Goal: Information Seeking & Learning: Learn about a topic

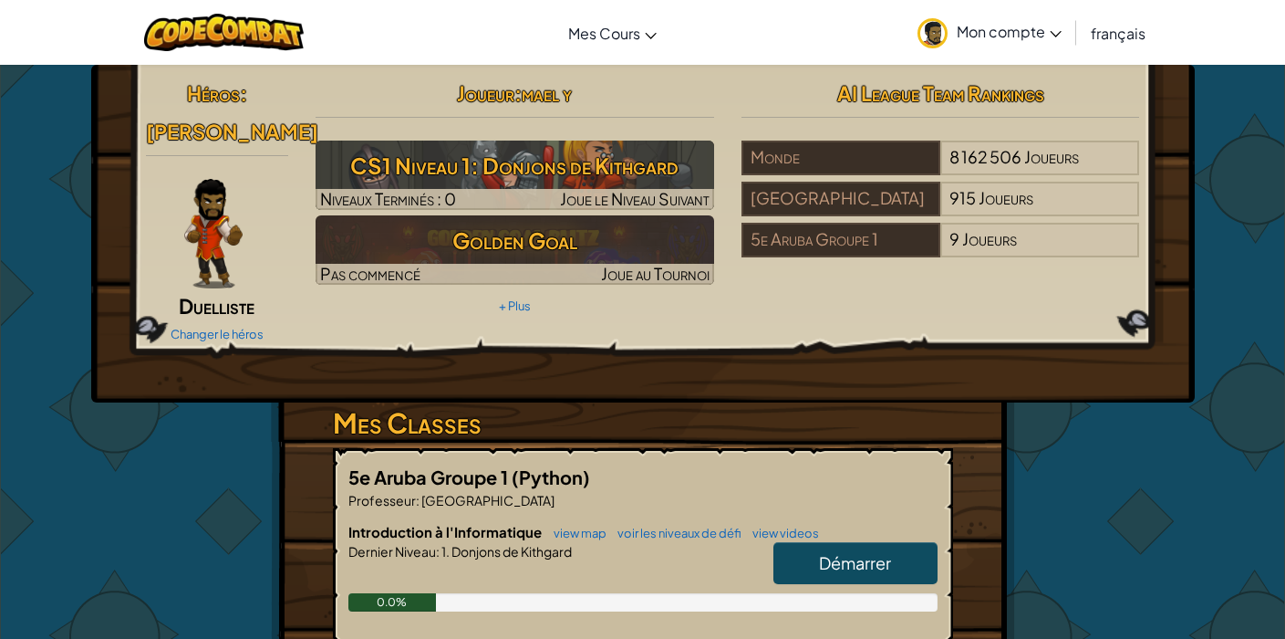
click at [832, 569] on span "Démarrer" at bounding box center [855, 562] width 72 height 21
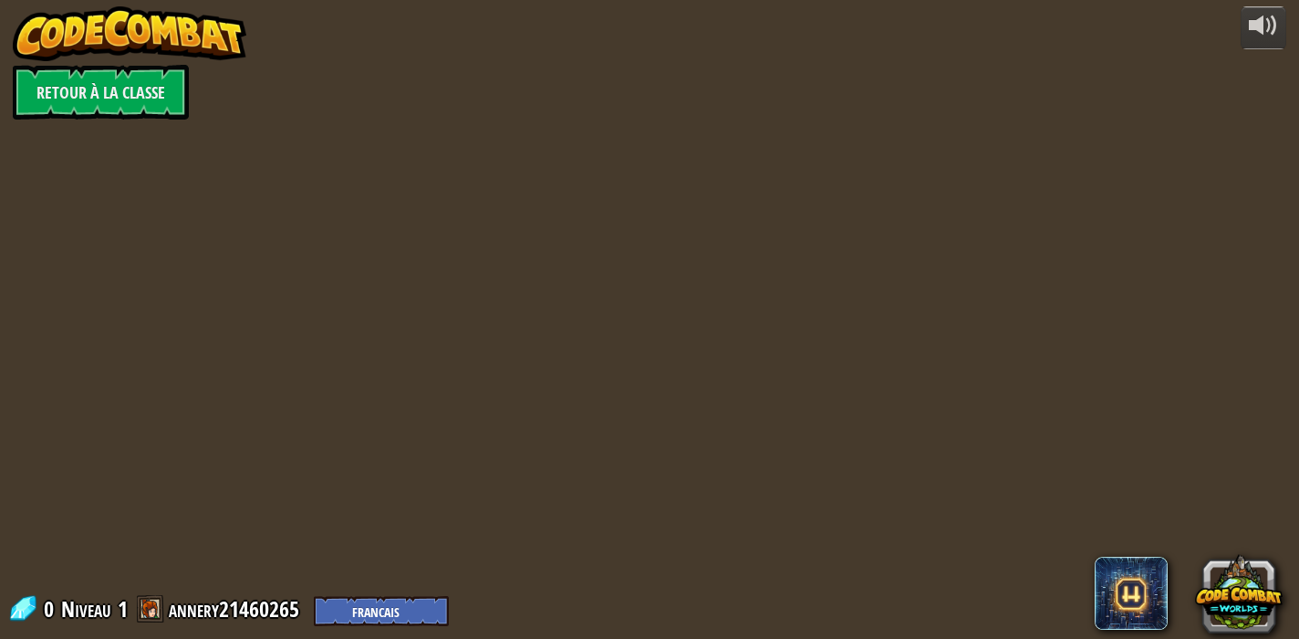
select select "fr"
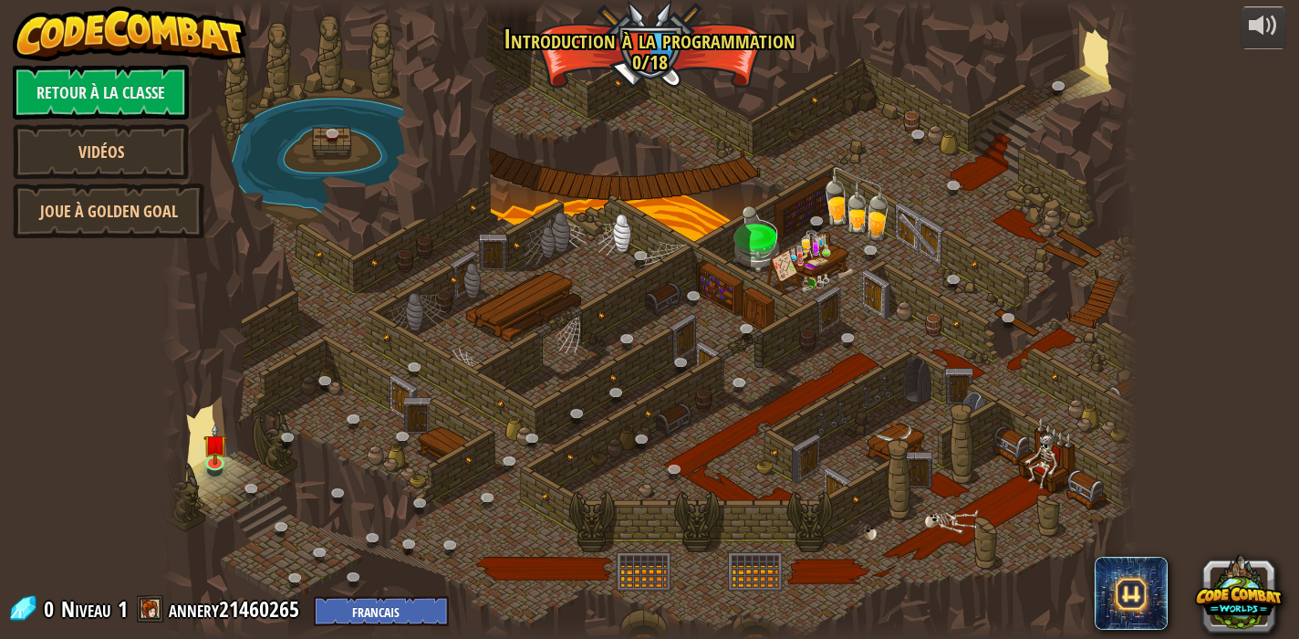
select select "fr"
click at [217, 450] on img at bounding box center [215, 433] width 24 height 55
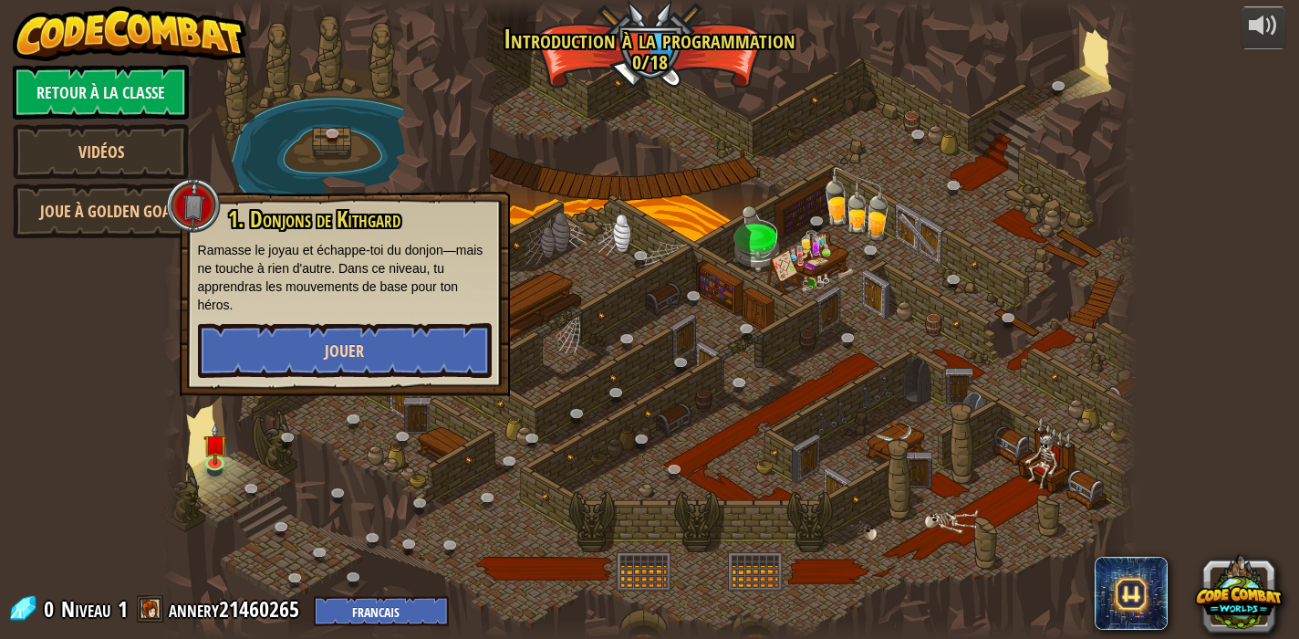
click at [330, 358] on span "Jouer" at bounding box center [344, 350] width 39 height 23
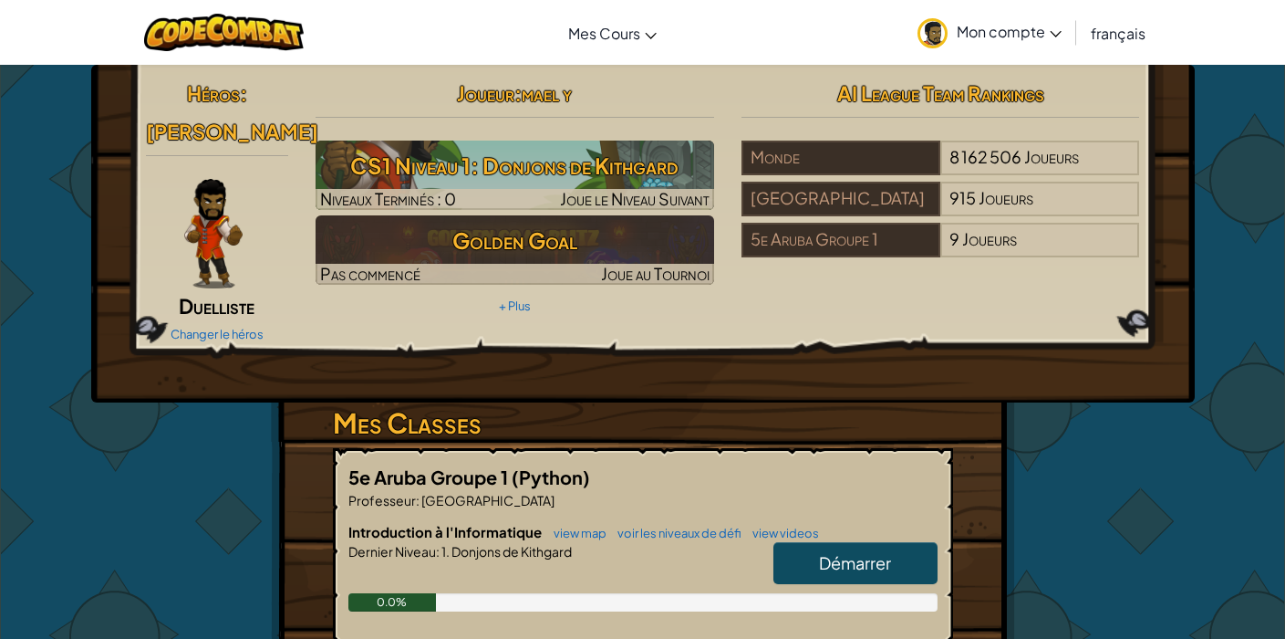
click at [851, 557] on span "Démarrer" at bounding box center [855, 562] width 72 height 21
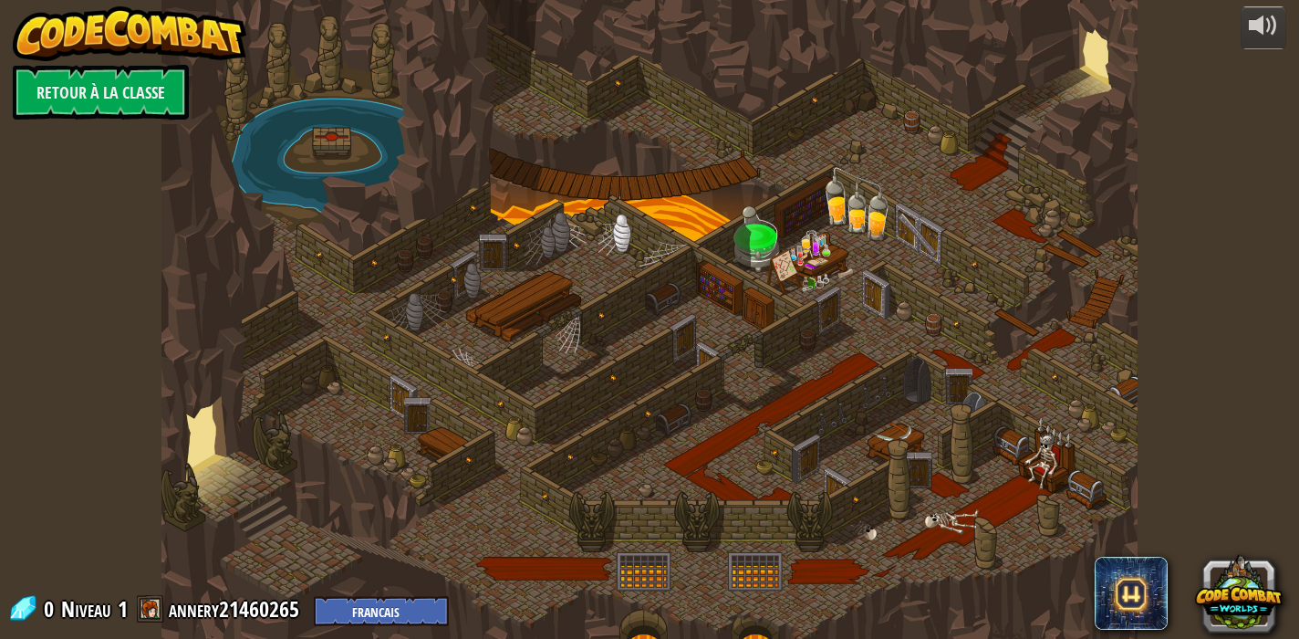
select select "fr"
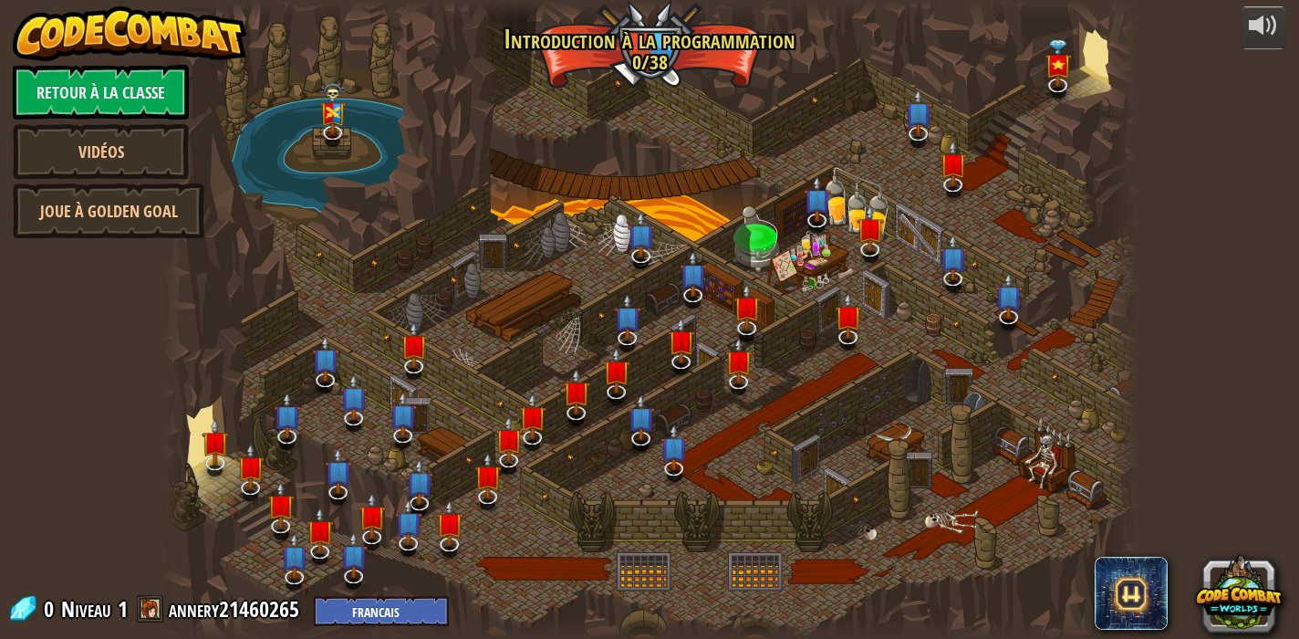
select select "fr"
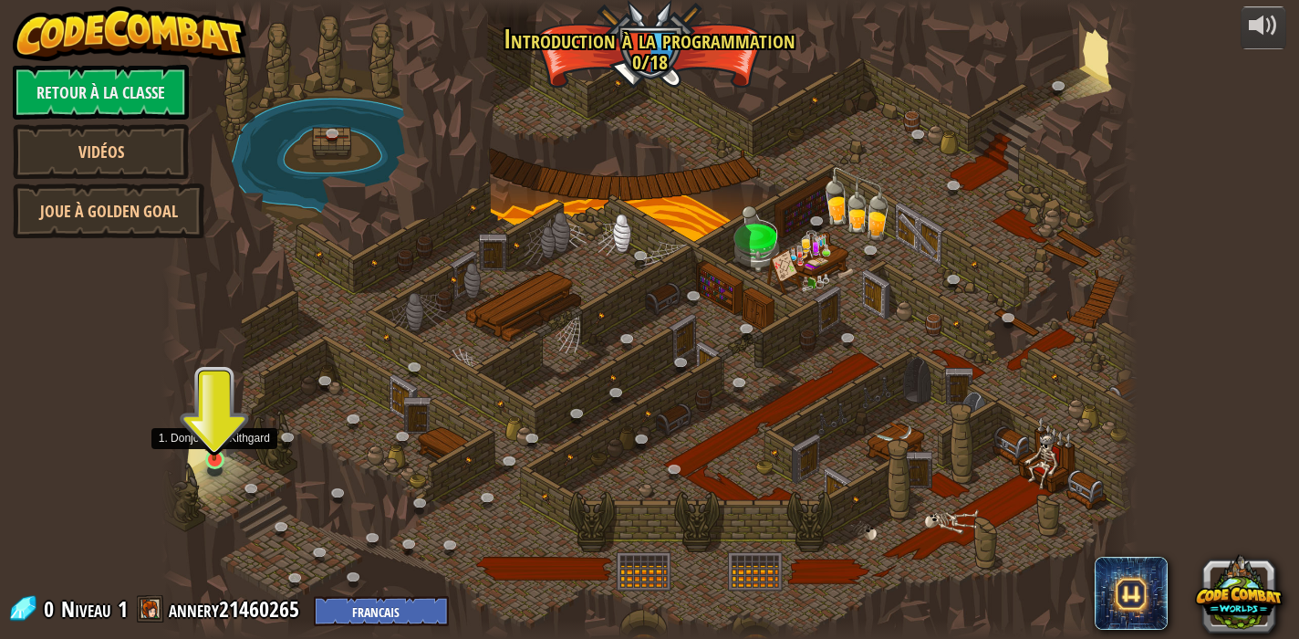
click at [212, 463] on link at bounding box center [217, 461] width 36 height 36
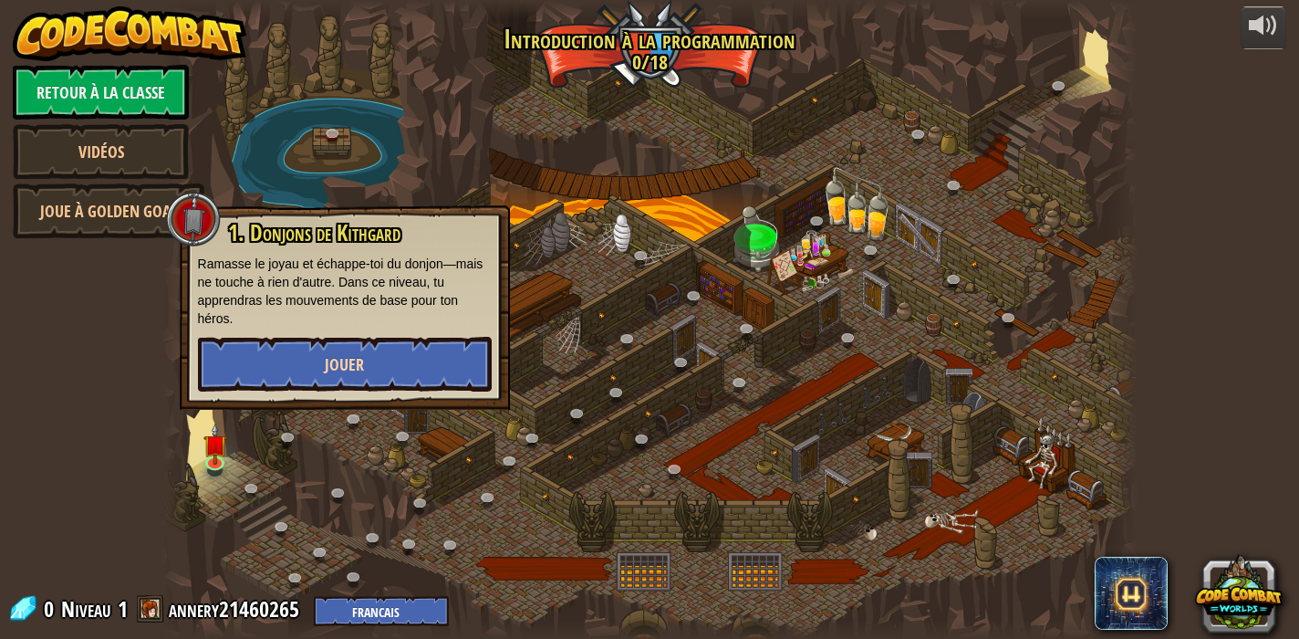
click at [339, 362] on span "Jouer" at bounding box center [344, 364] width 39 height 23
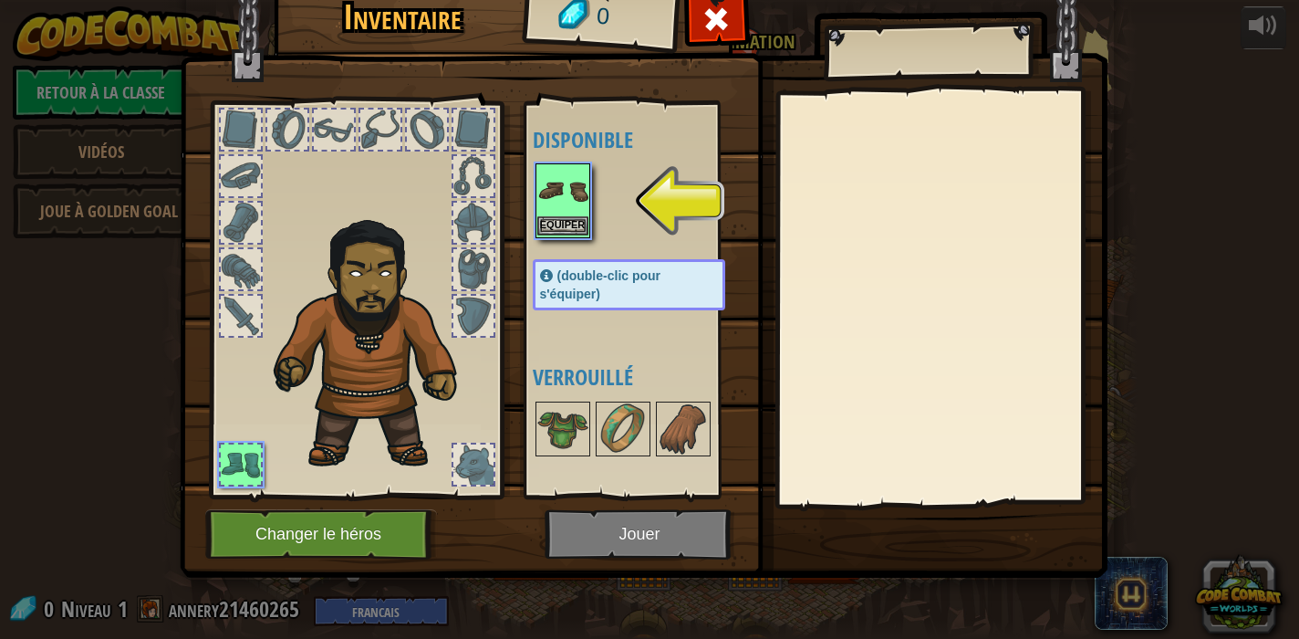
click at [573, 219] on button "Equiper" at bounding box center [562, 225] width 51 height 19
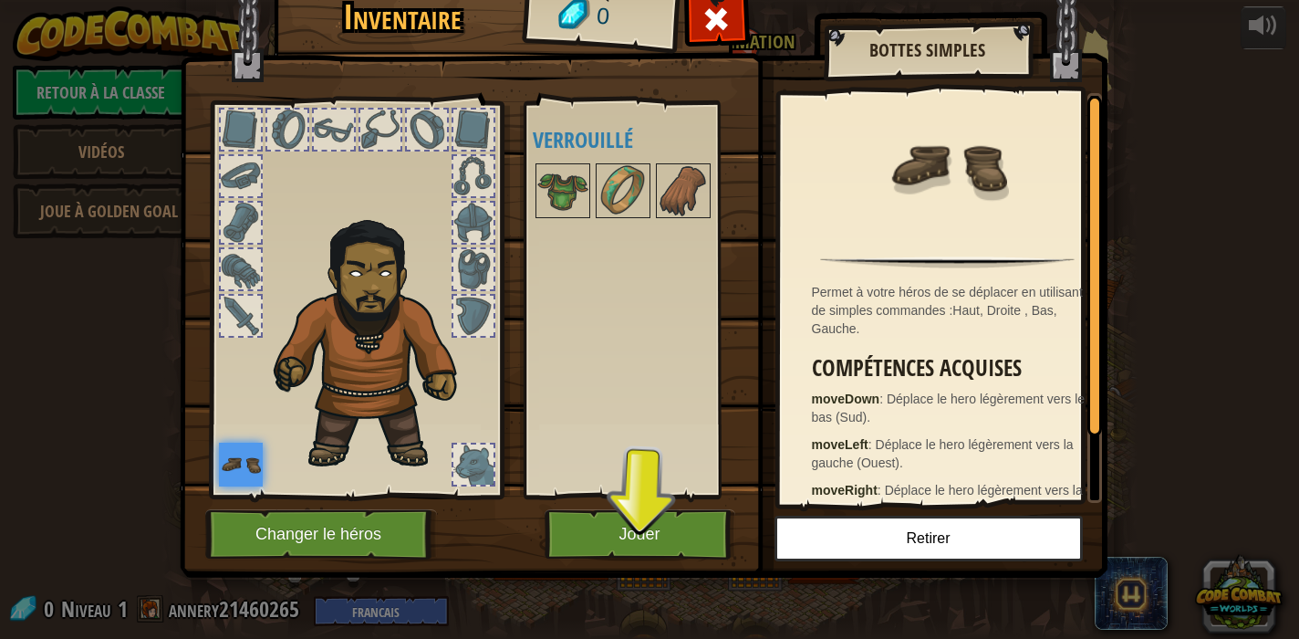
click at [621, 539] on button "Jouer" at bounding box center [640, 534] width 191 height 50
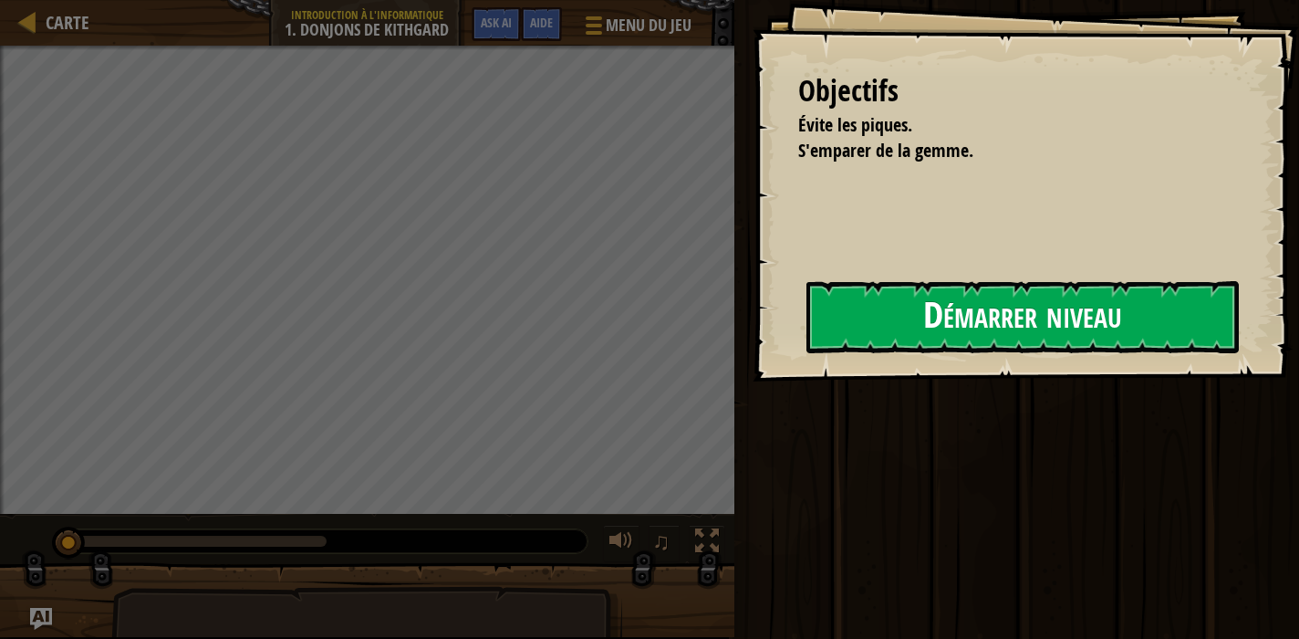
click at [859, 317] on button "Démarrer niveau" at bounding box center [1023, 317] width 432 height 72
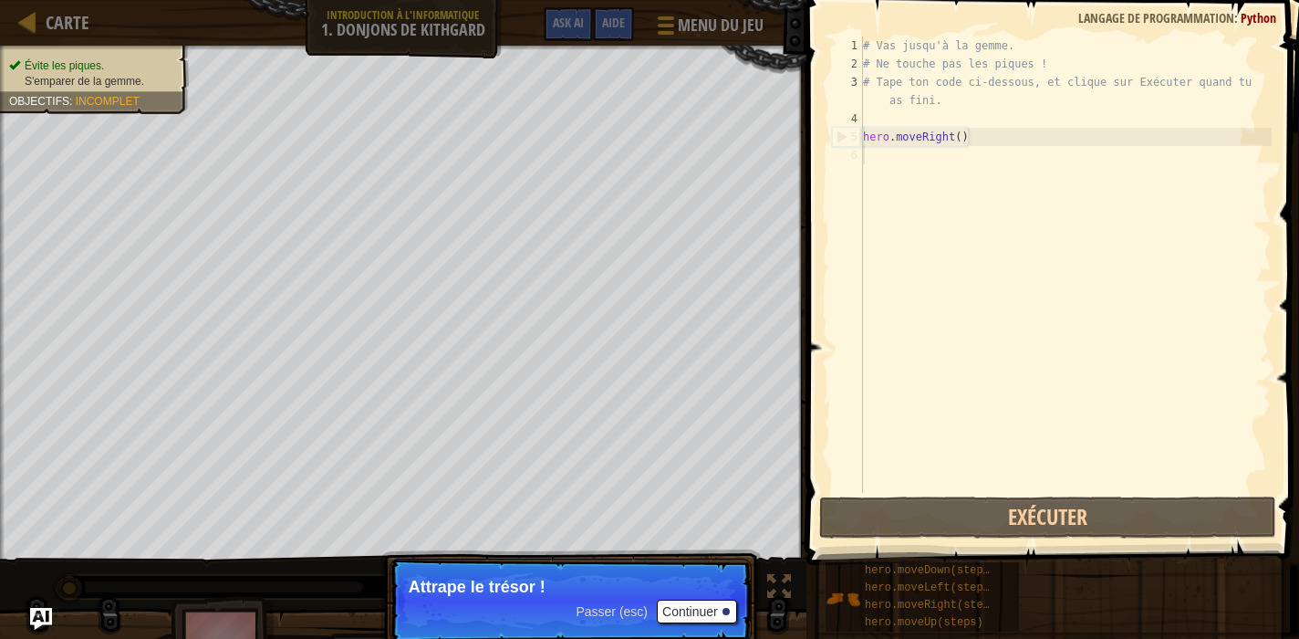
click at [695, 607] on button "Continuer" at bounding box center [697, 611] width 80 height 24
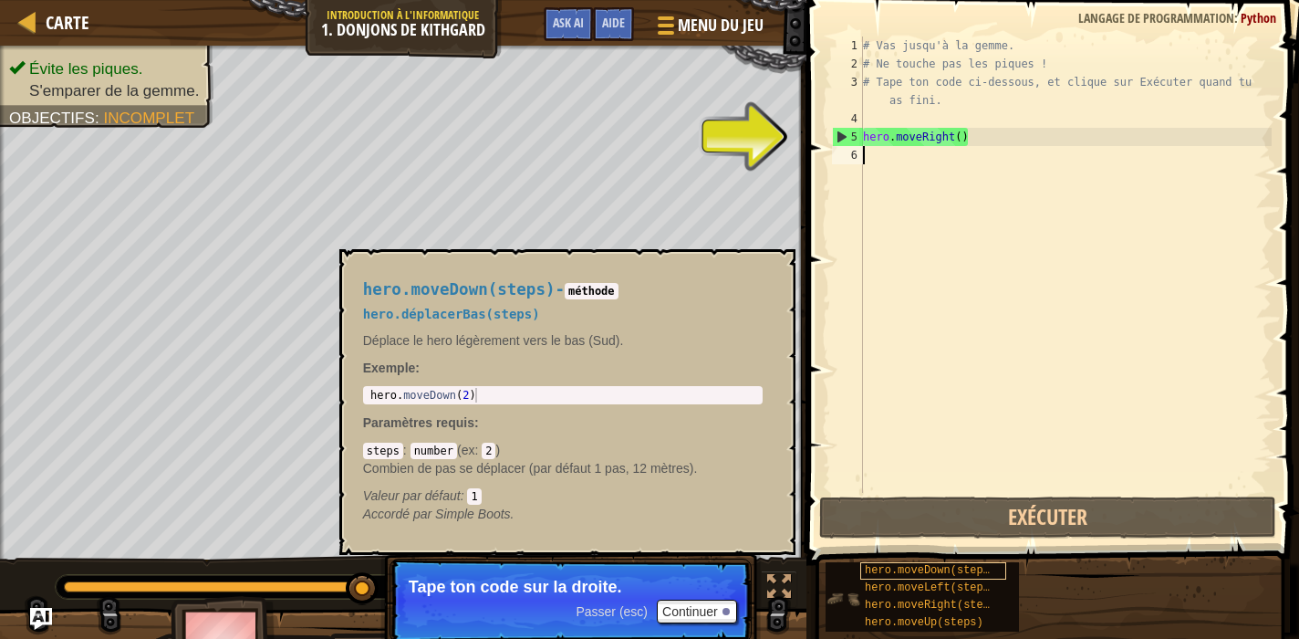
click at [950, 568] on span "hero.moveDown(steps)" at bounding box center [930, 570] width 131 height 13
click at [878, 155] on div "# Vas jusqu'à [PERSON_NAME]. # Ne touche pas [PERSON_NAME] ! # Tape ton code ci…" at bounding box center [1065, 282] width 412 height 493
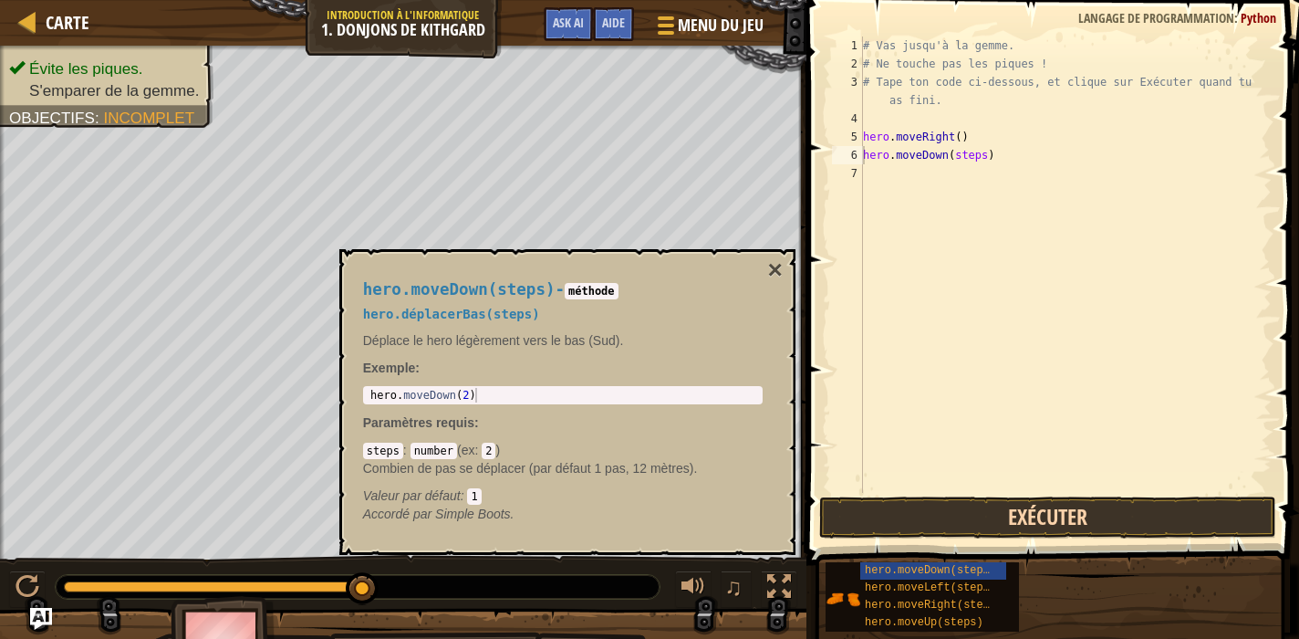
click at [963, 525] on button "Exécuter" at bounding box center [1047, 517] width 457 height 42
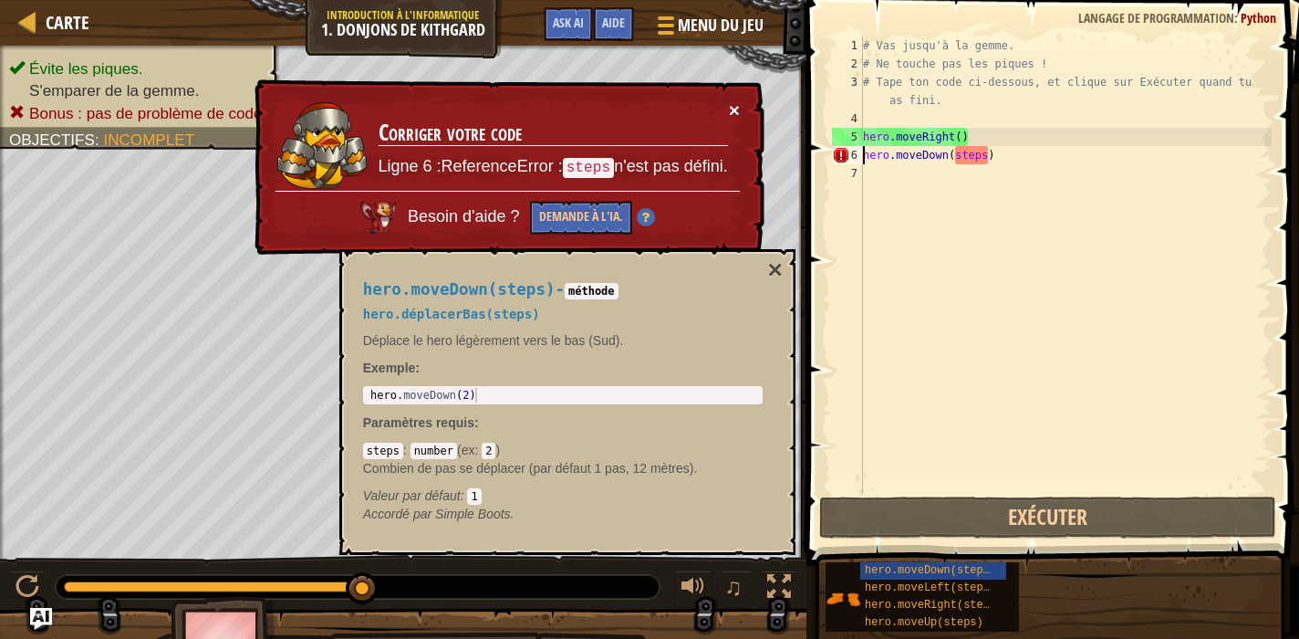
click at [734, 111] on button "×" at bounding box center [734, 109] width 11 height 19
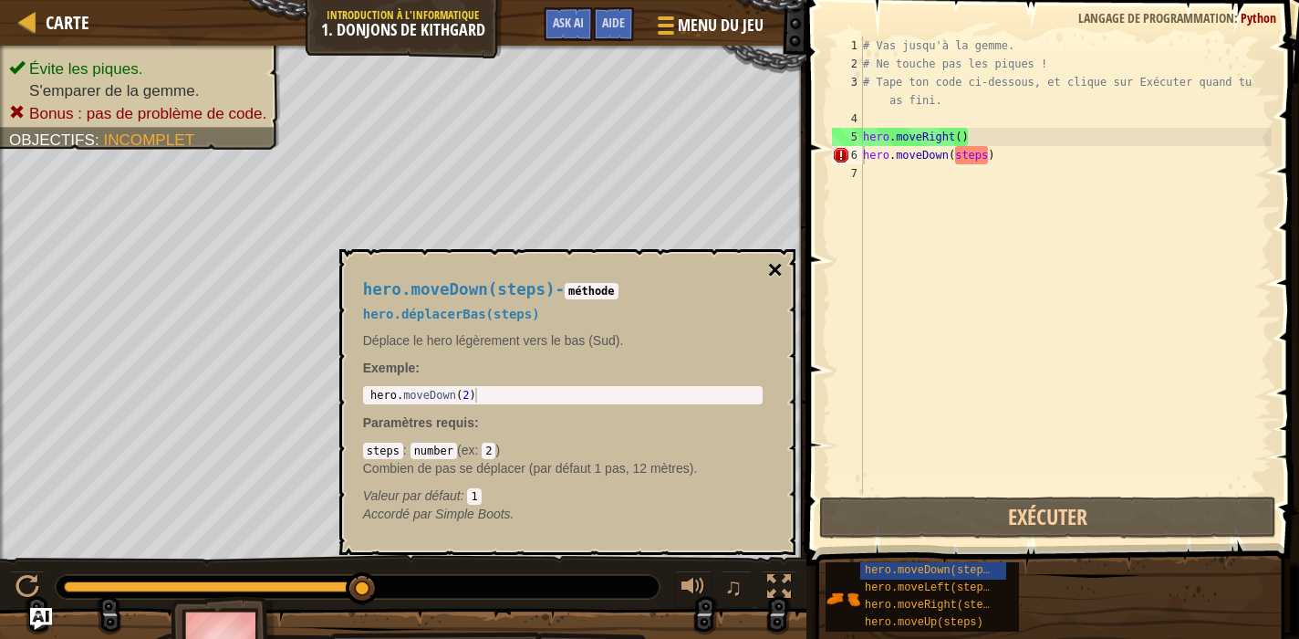
click at [772, 274] on button "×" at bounding box center [774, 270] width 15 height 26
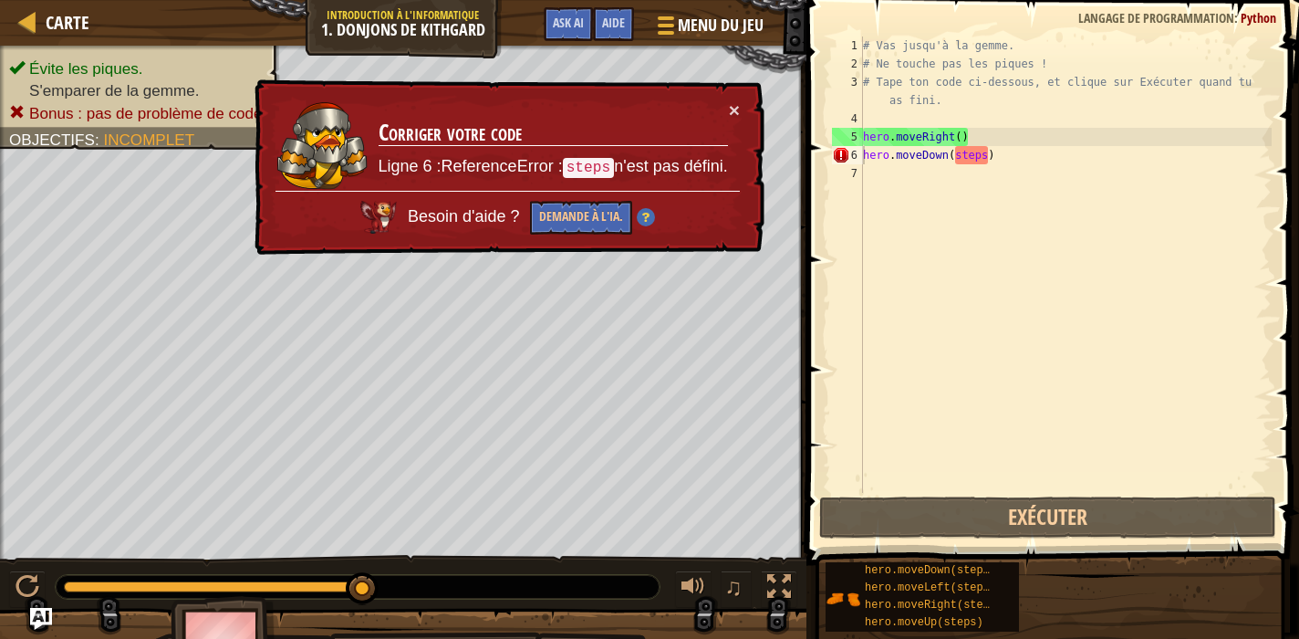
click at [998, 161] on div "# Vas jusqu'à la gemme. # Ne touche pas les piques ! # Tape ton code ci-dessous…" at bounding box center [1065, 282] width 412 height 493
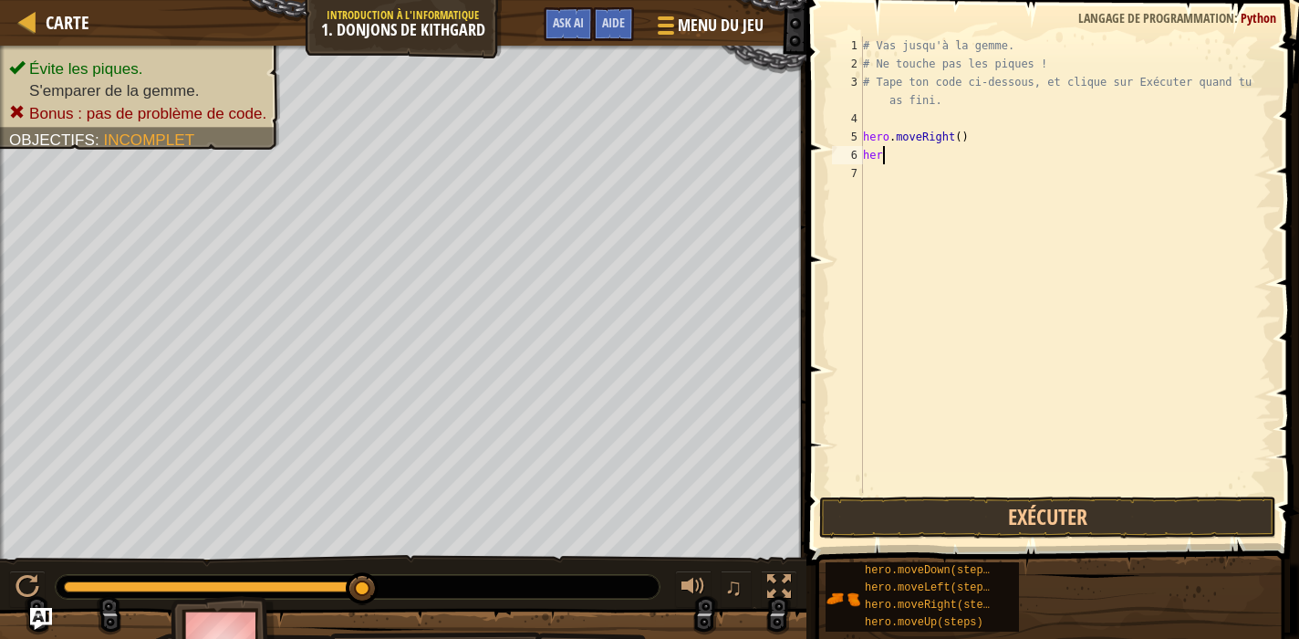
type textarea "hero"
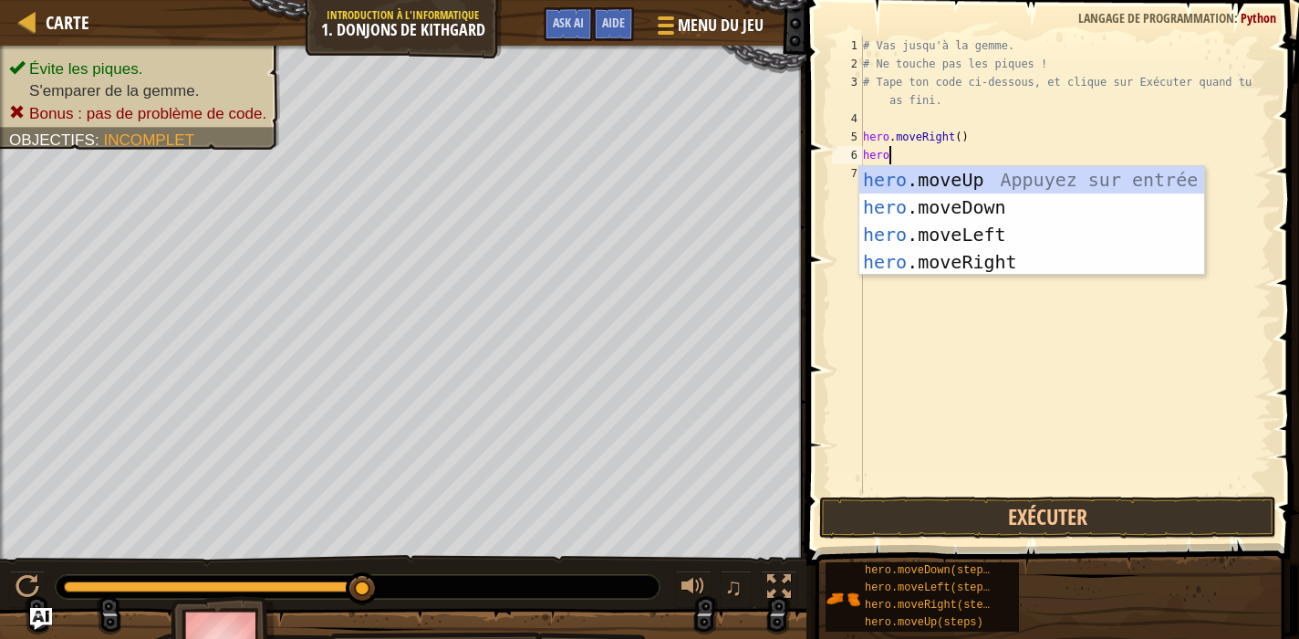
scroll to position [8, 1]
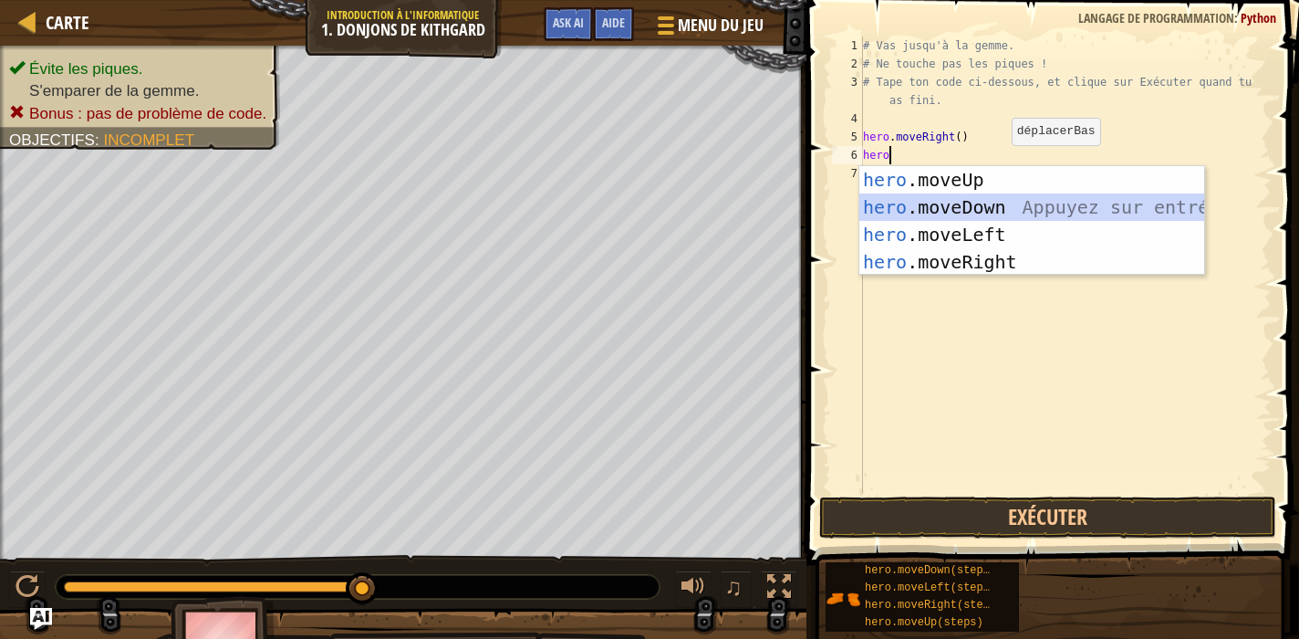
click at [988, 207] on div "hero .moveUp Appuyez sur entrée hero .moveDown Appuyez sur entrée hero .moveLef…" at bounding box center [1031, 248] width 345 height 164
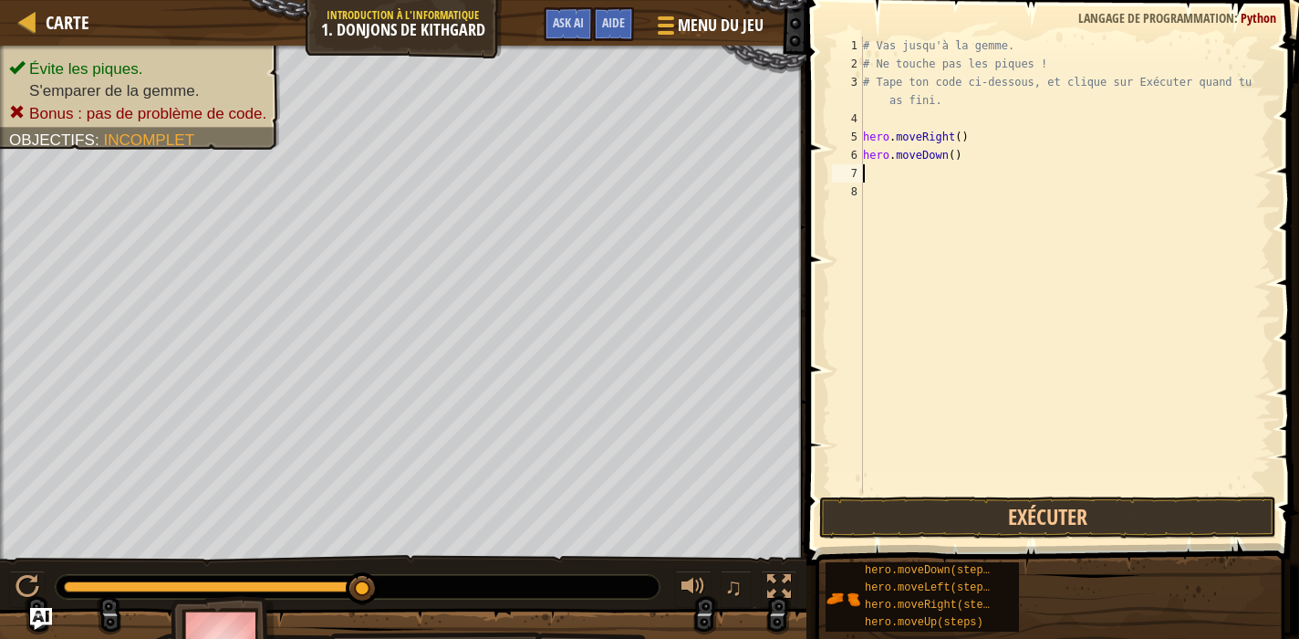
type textarea "h"
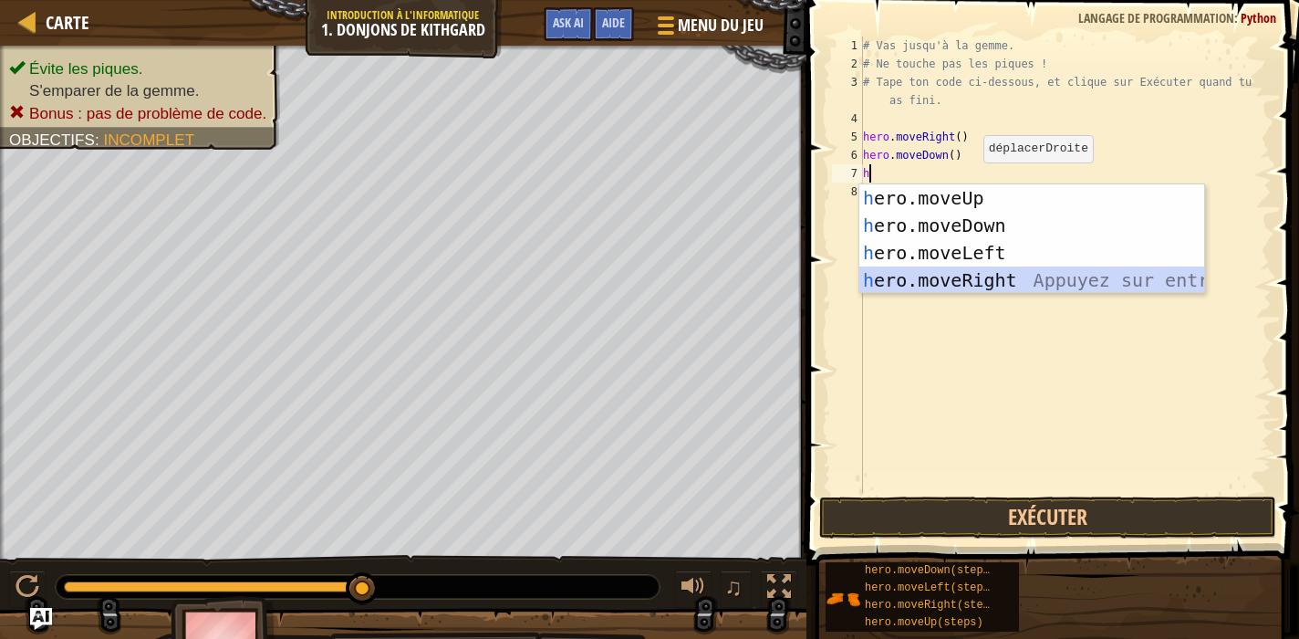
click at [984, 274] on div "h ero.moveUp Appuyez sur entrée h ero.moveDown Appuyez sur entrée h ero.moveLef…" at bounding box center [1031, 266] width 345 height 164
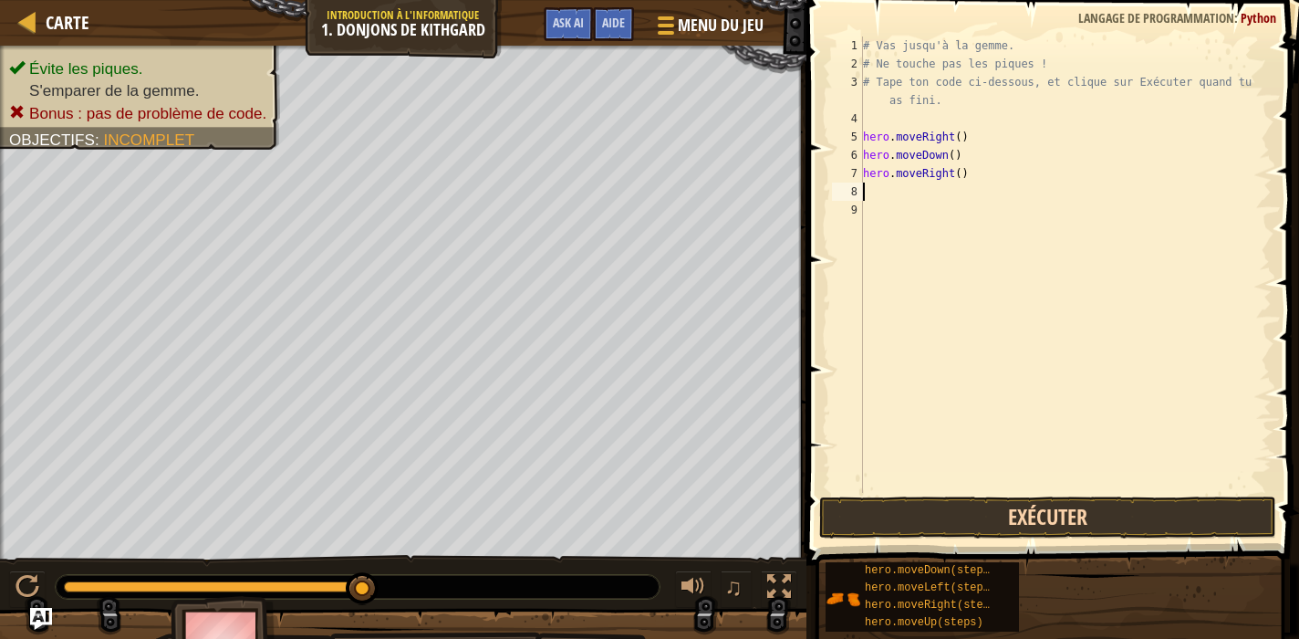
click at [1004, 506] on button "Exécuter" at bounding box center [1047, 517] width 457 height 42
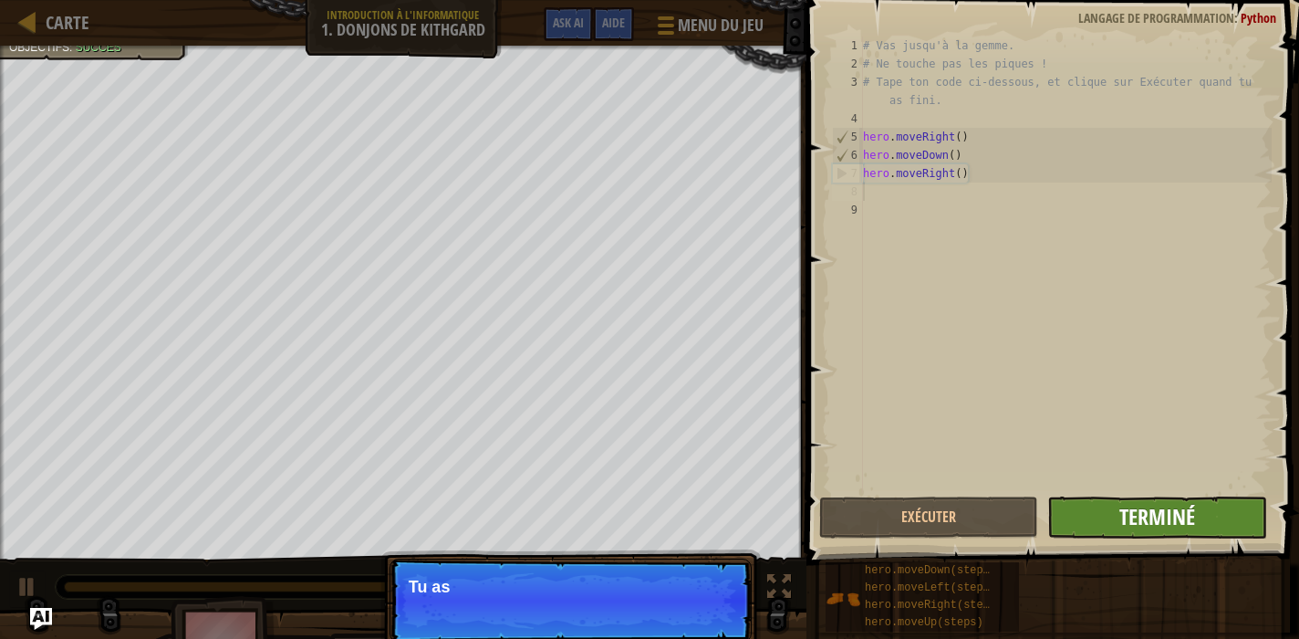
click at [1170, 511] on span "Terminé" at bounding box center [1157, 516] width 76 height 29
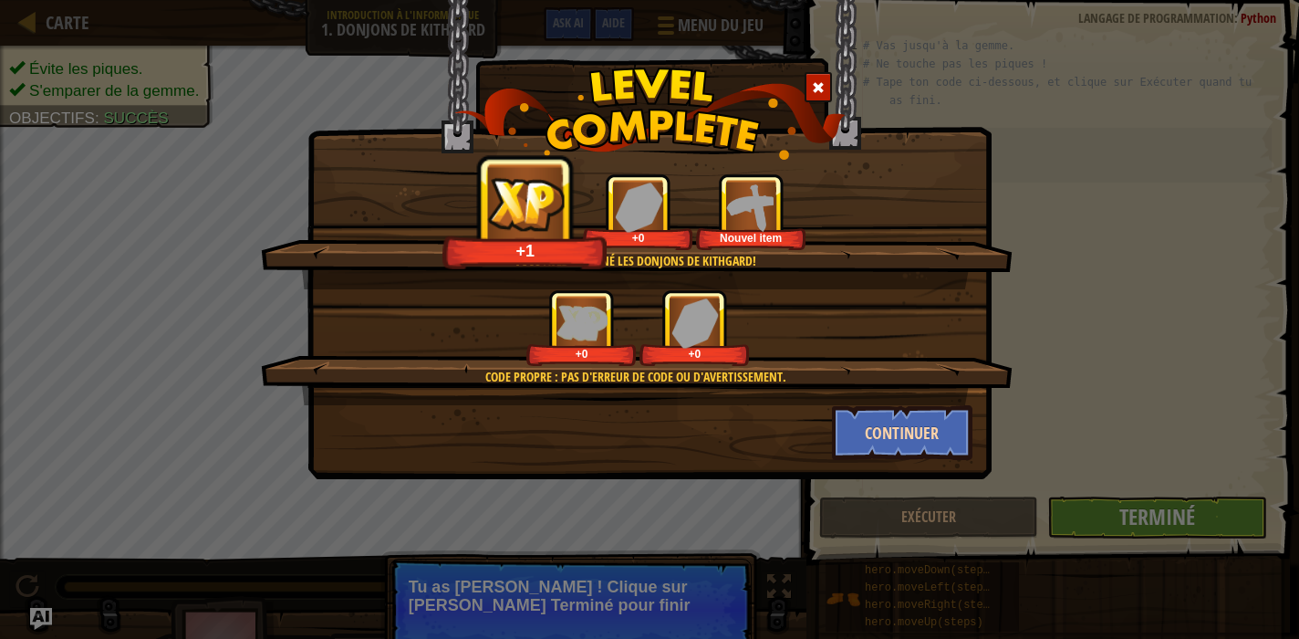
click at [910, 446] on button "Continuer" at bounding box center [902, 432] width 141 height 55
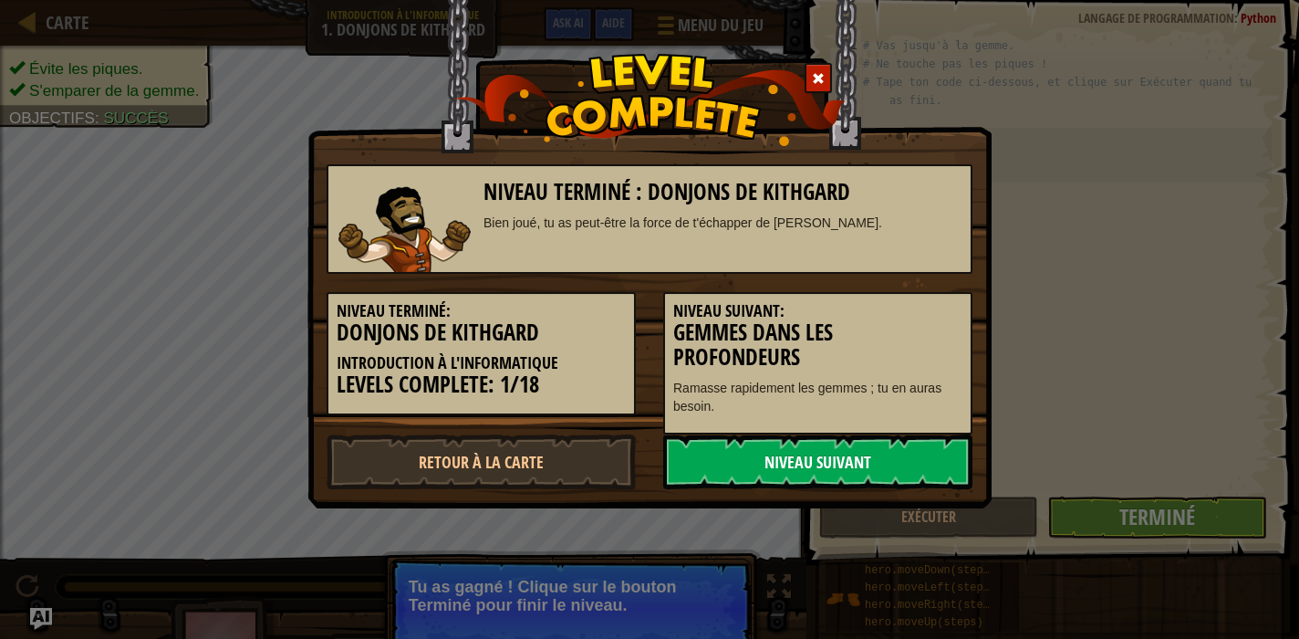
click at [859, 457] on link "Niveau Suivant" at bounding box center [817, 461] width 309 height 55
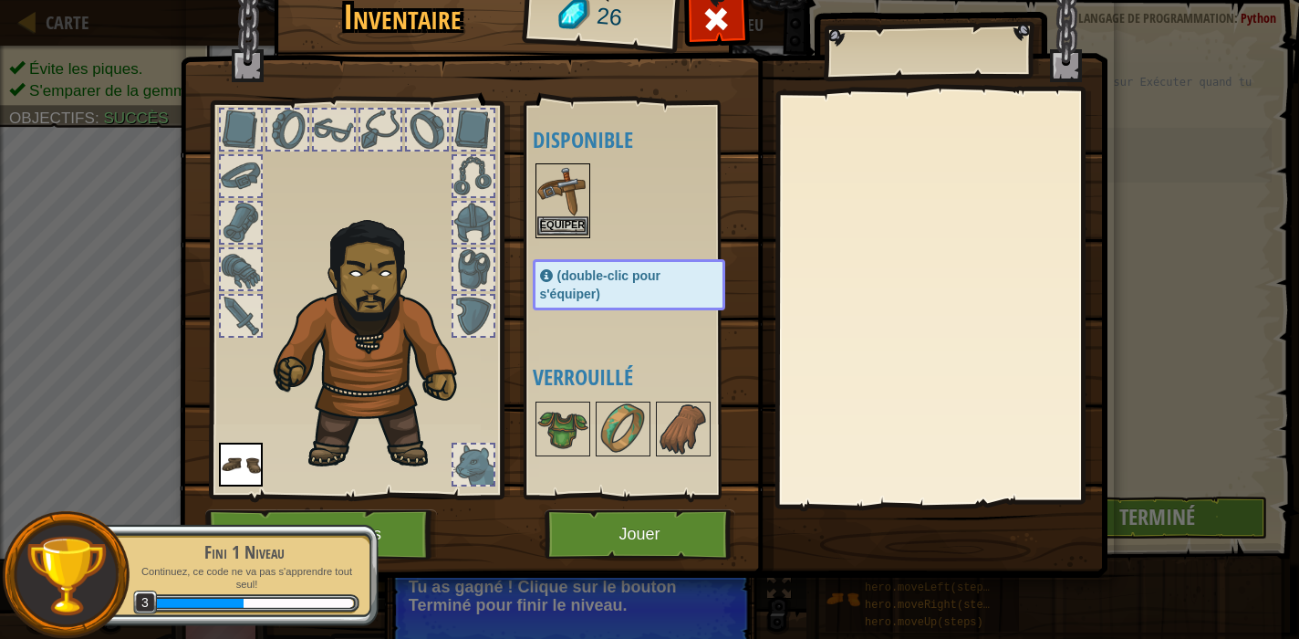
click at [574, 229] on button "Equiper" at bounding box center [562, 225] width 51 height 19
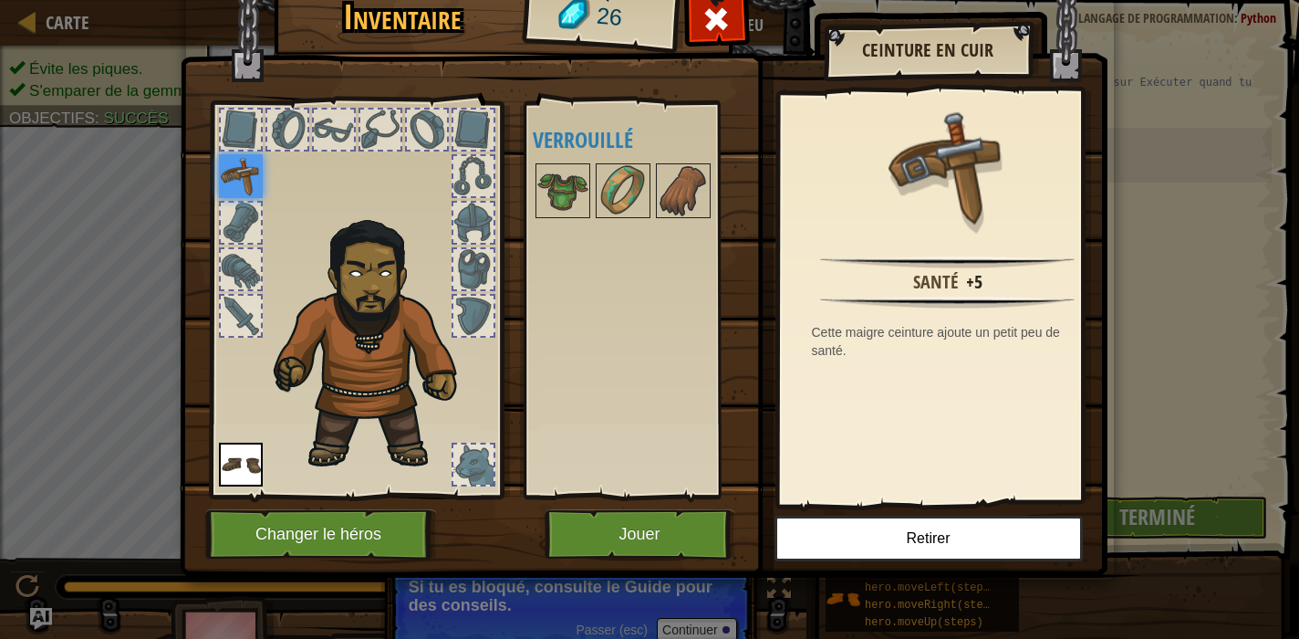
click at [614, 541] on button "Jouer" at bounding box center [640, 534] width 191 height 50
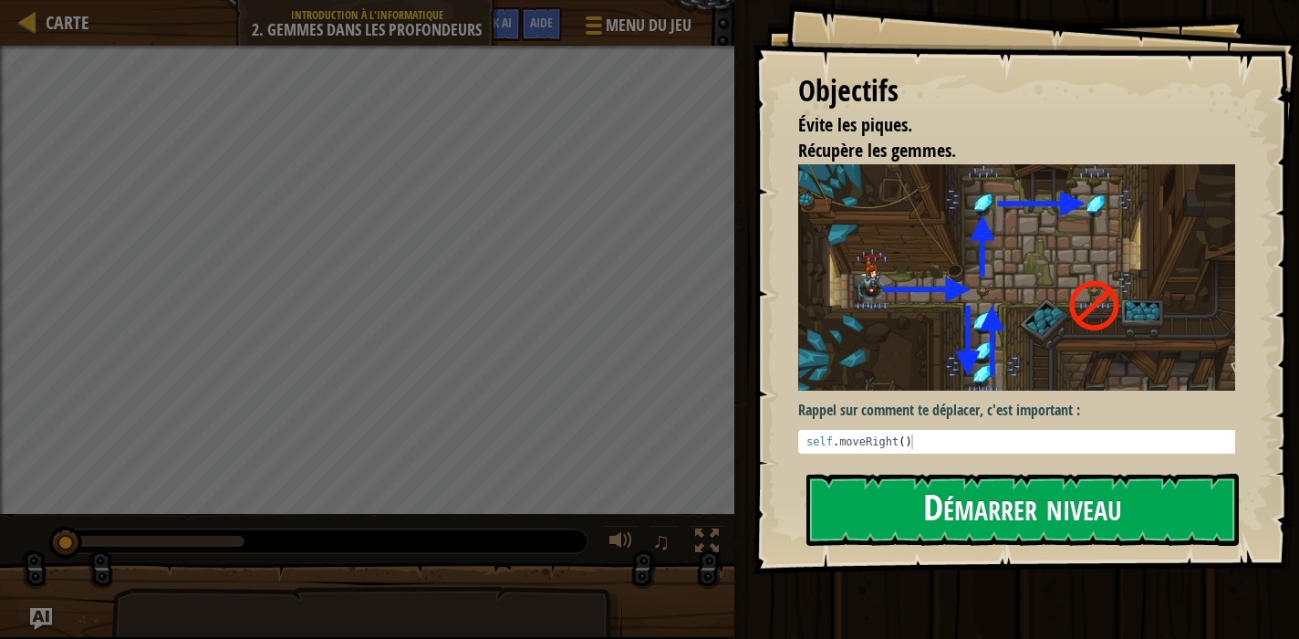
click at [929, 510] on button "Démarrer niveau" at bounding box center [1023, 510] width 432 height 72
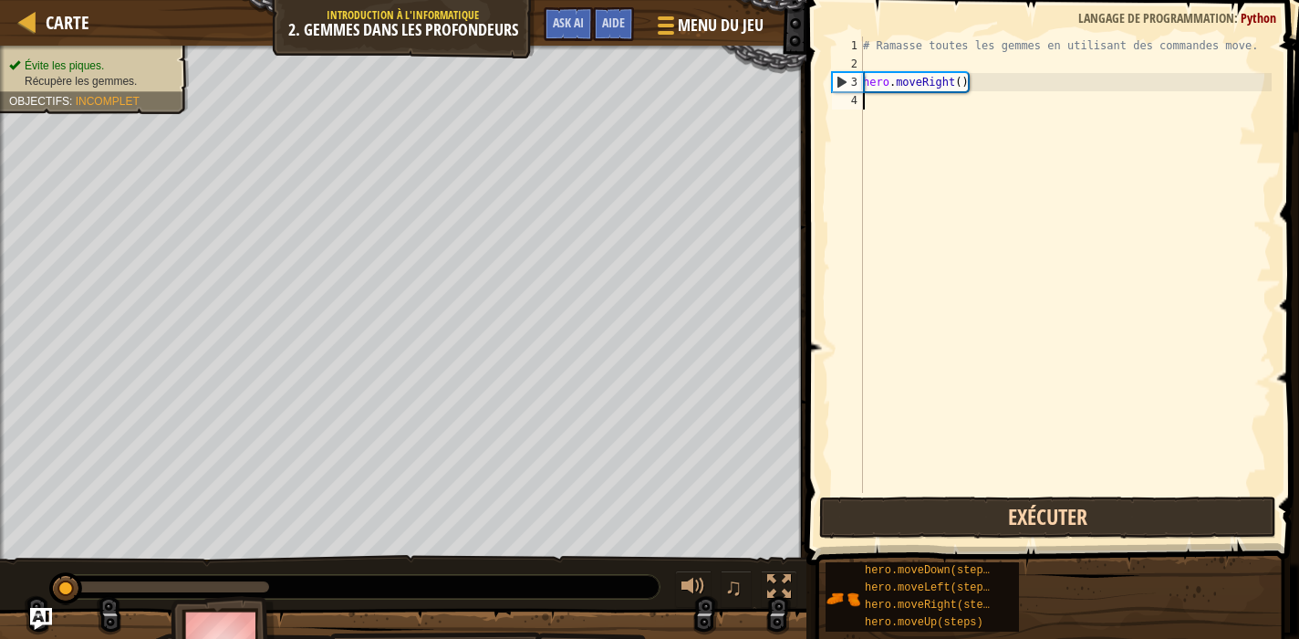
click at [985, 517] on button "Exécuter" at bounding box center [1047, 517] width 457 height 42
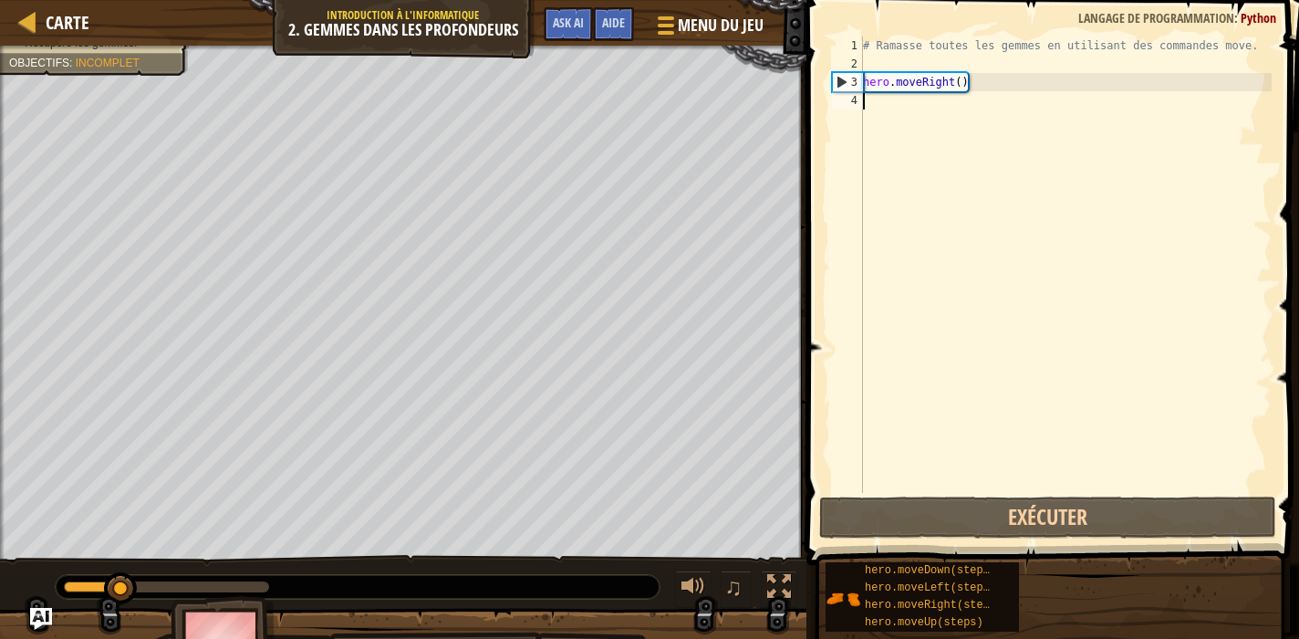
type textarea "h"
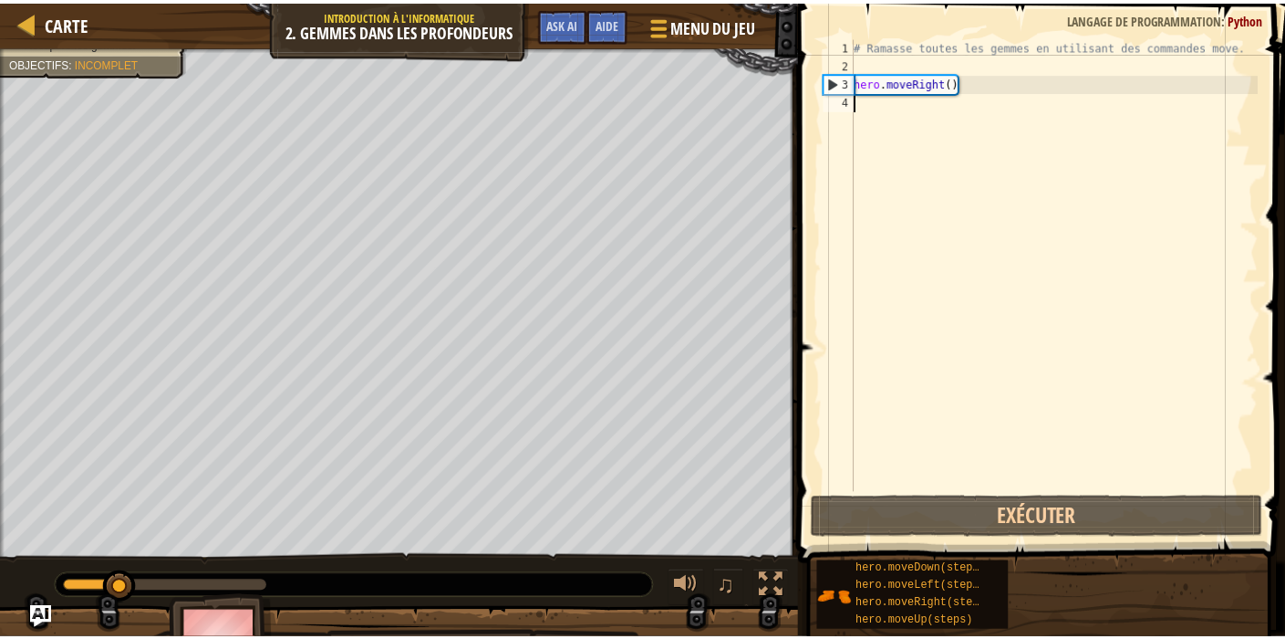
scroll to position [8, 0]
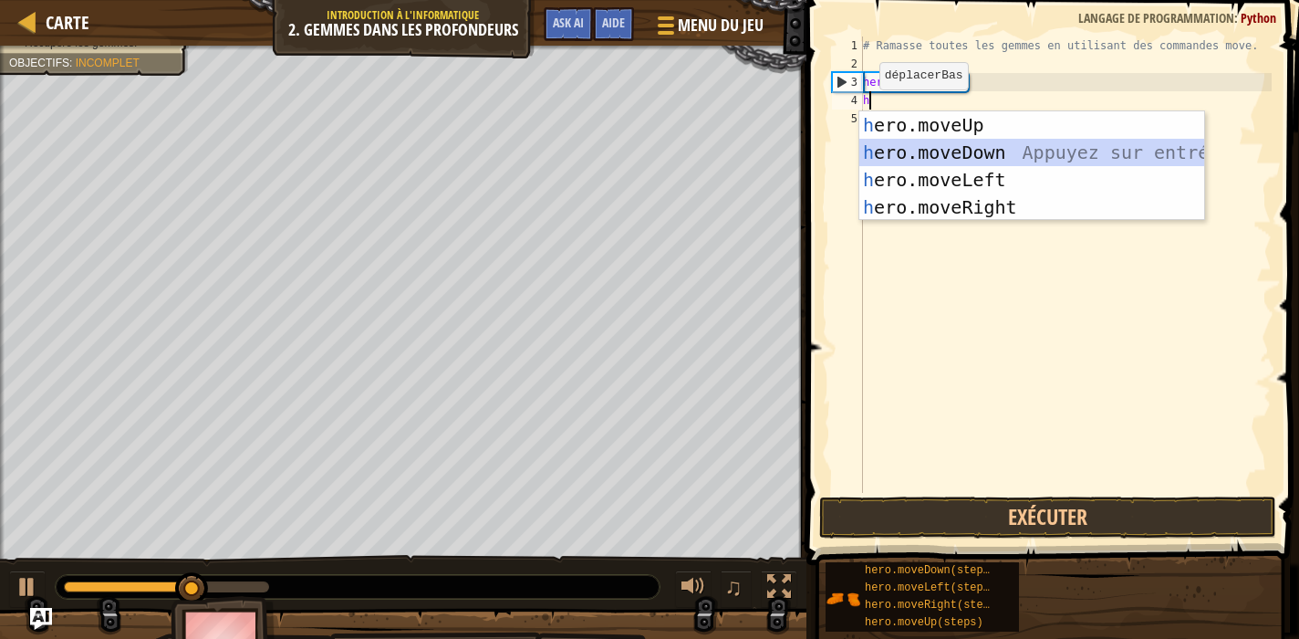
click at [934, 157] on div "h ero.moveUp Appuyez sur entrée h ero.moveDown Appuyez sur entrée h ero.moveLef…" at bounding box center [1031, 193] width 345 height 164
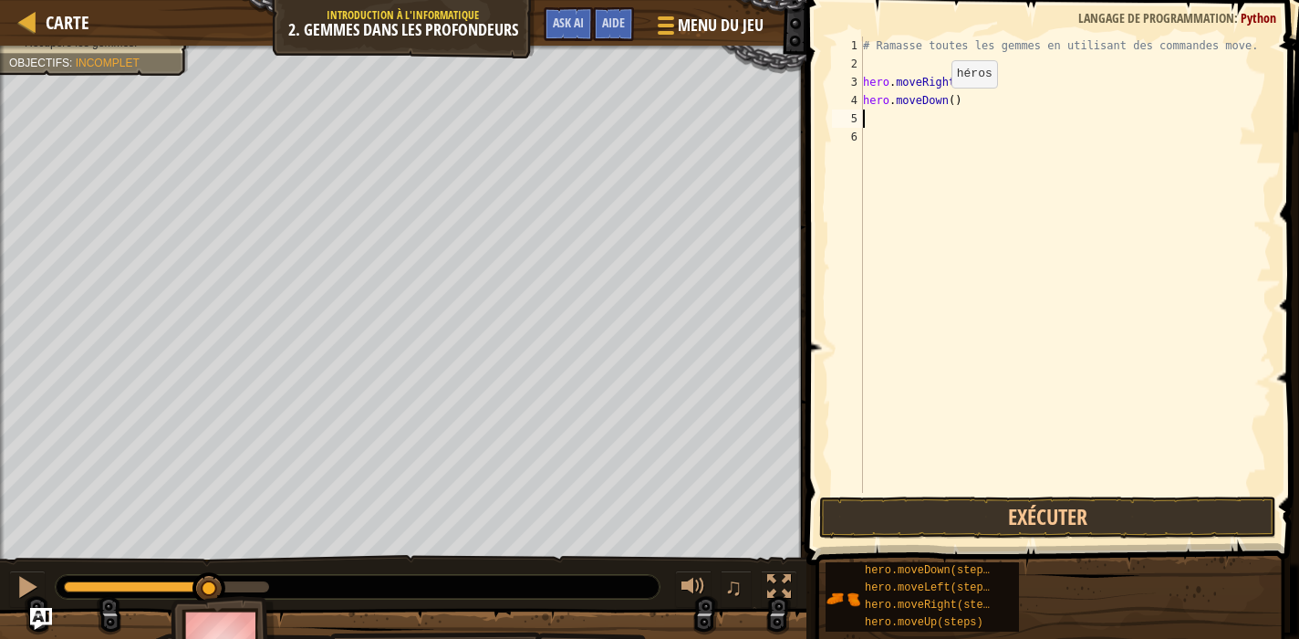
type textarea "h"
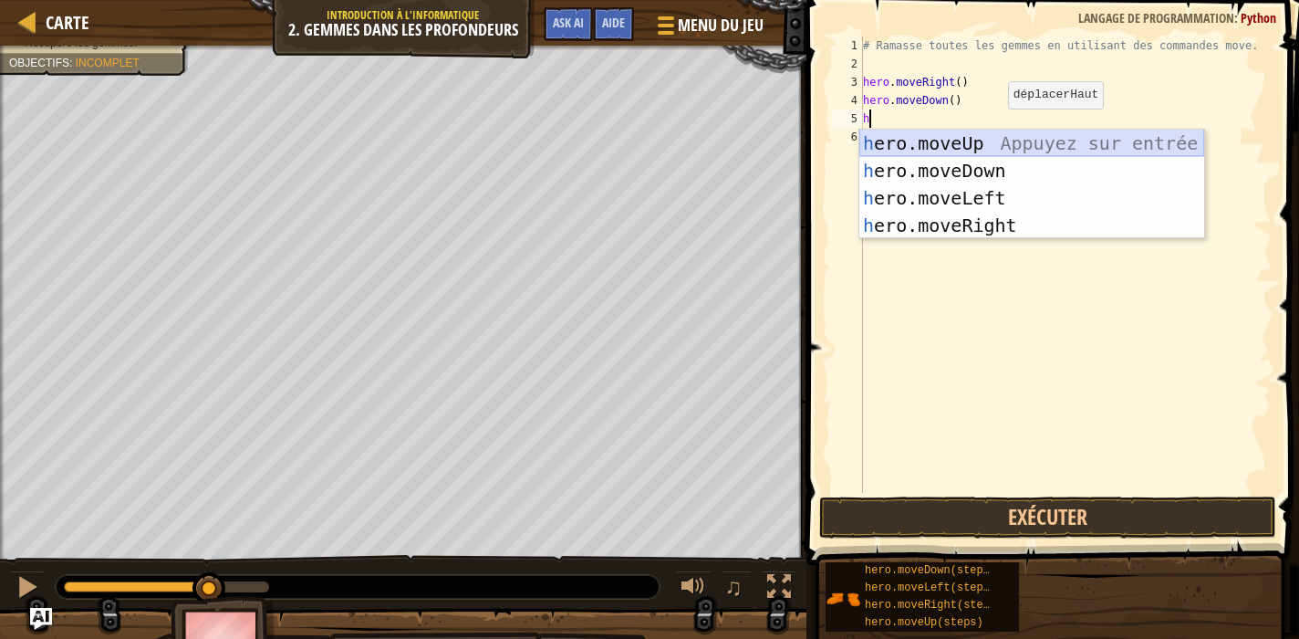
click at [987, 143] on div "h ero.moveUp Appuyez sur entrée h ero.moveDown Appuyez sur entrée h ero.moveLef…" at bounding box center [1031, 212] width 345 height 164
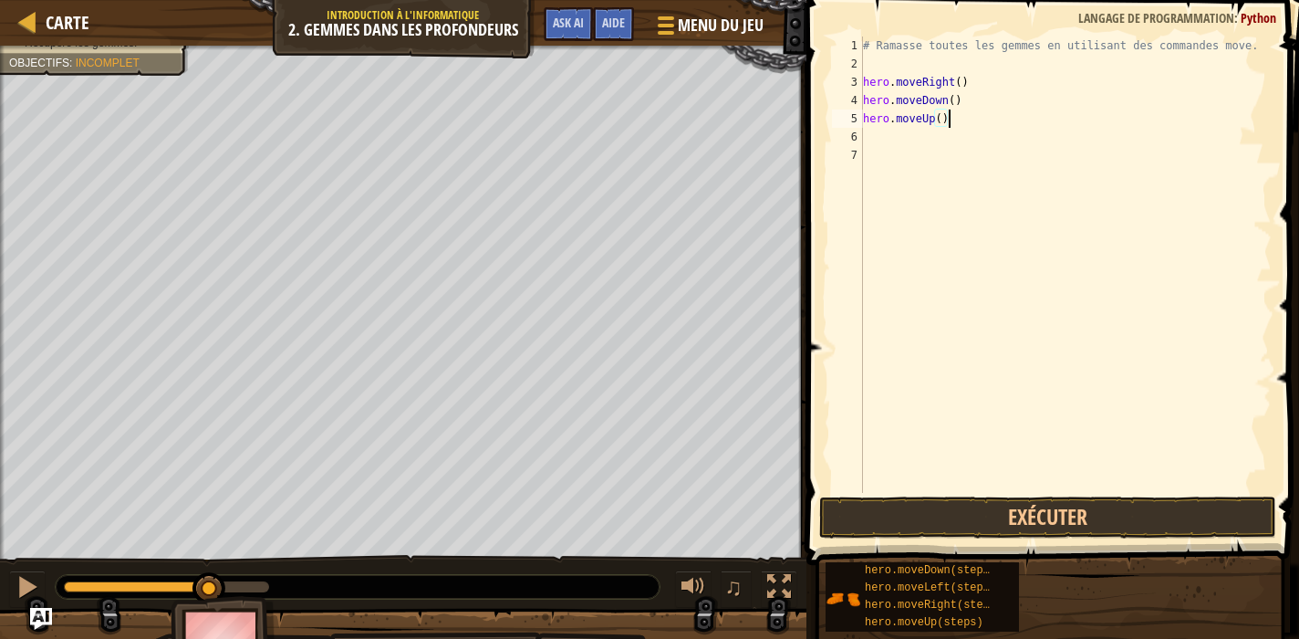
click at [956, 119] on div "# Ramasse toutes les gemmes en utilisant des commandes move. hero . moveRight (…" at bounding box center [1065, 282] width 412 height 493
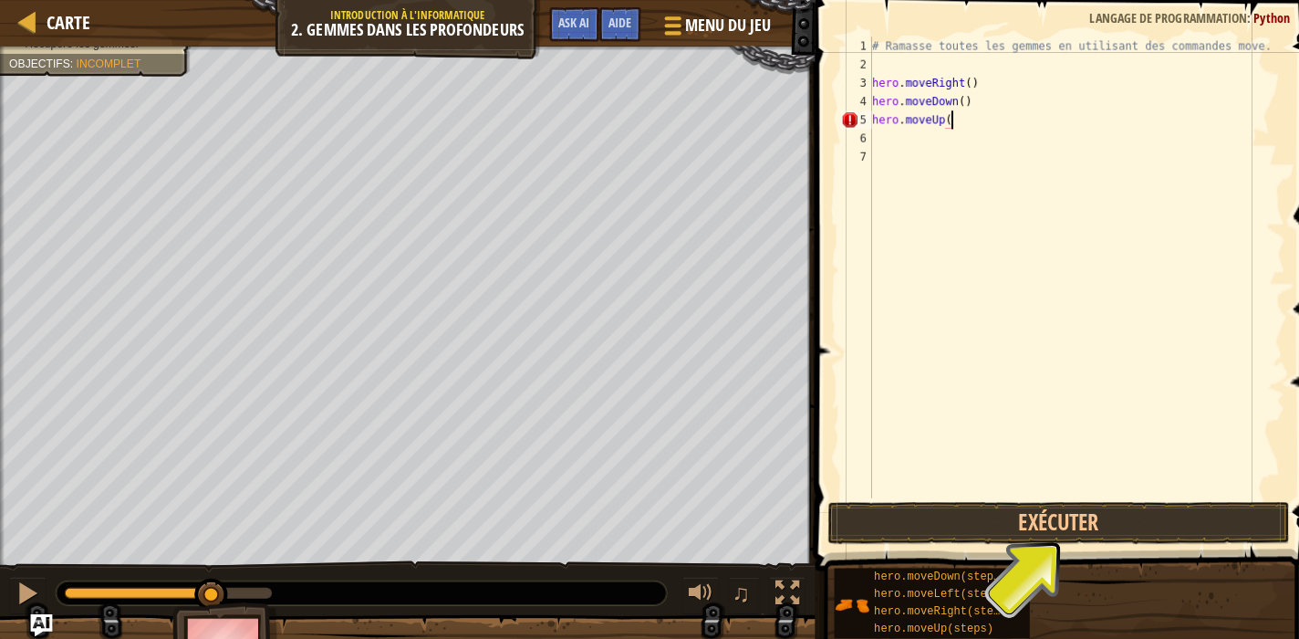
scroll to position [8, 6]
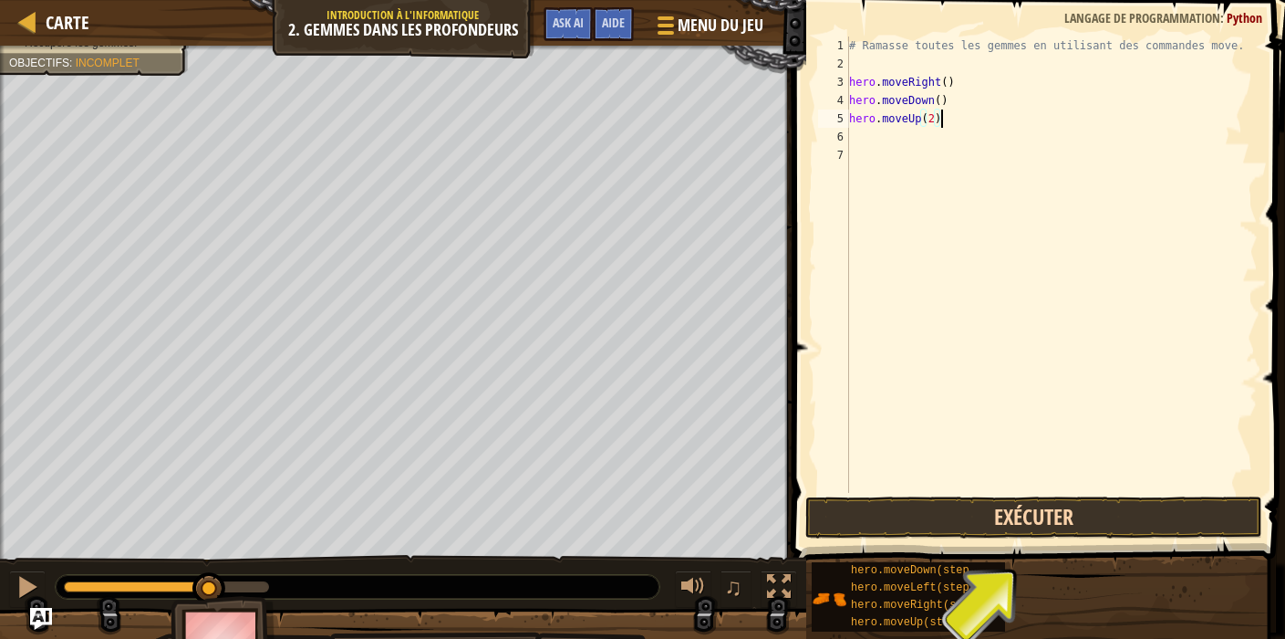
type textarea "hero.moveUp(2)"
click at [924, 513] on button "Exécuter" at bounding box center [1034, 517] width 457 height 42
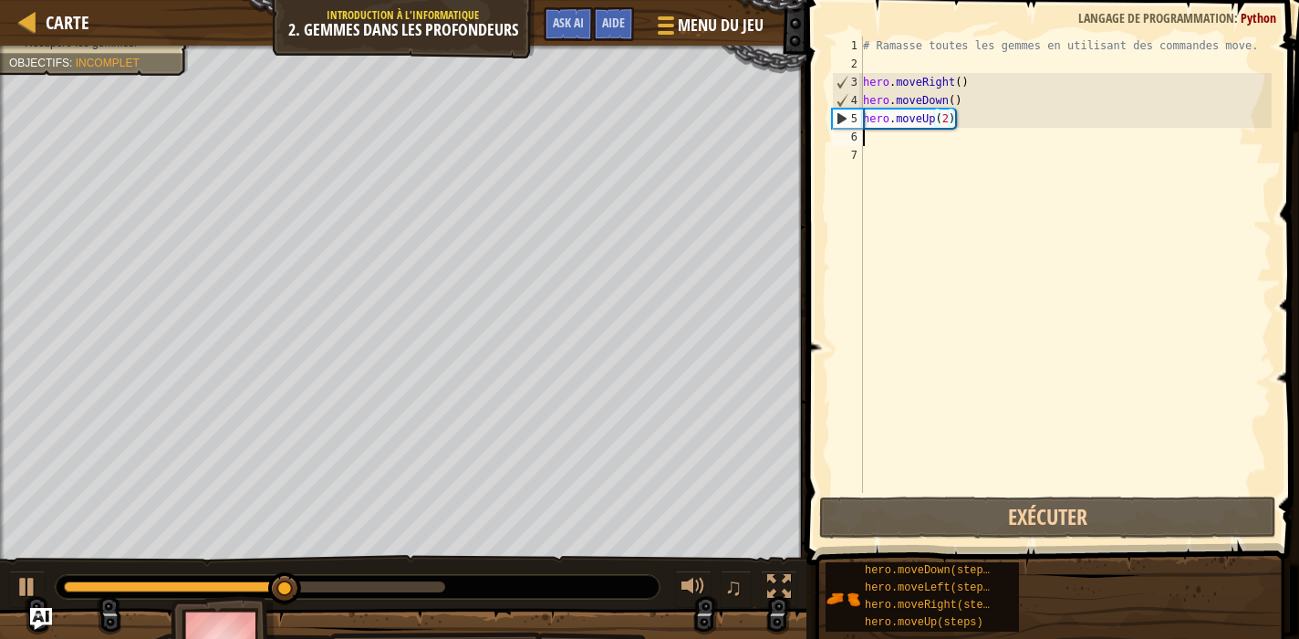
click at [867, 135] on div "# Ramasse toutes les gemmes en utilisant des commandes move. hero . moveRight (…" at bounding box center [1065, 282] width 412 height 493
type textarea "h"
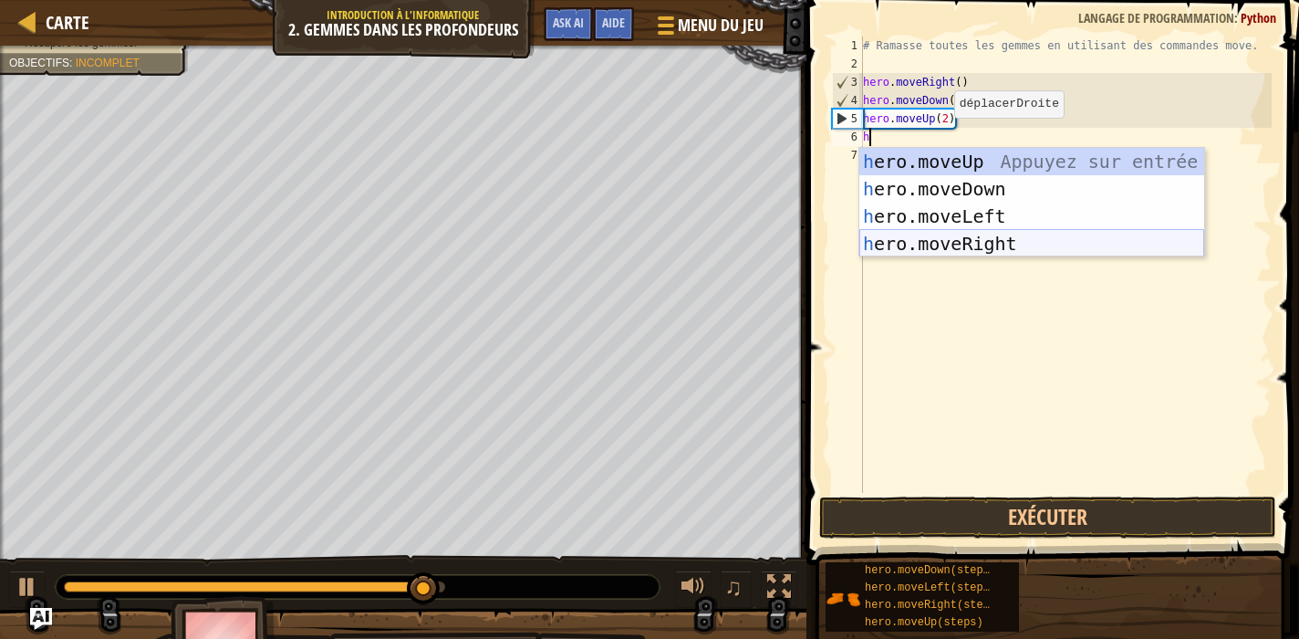
click at [978, 235] on div "h ero.moveUp Appuyez sur entrée h ero.moveDown Appuyez sur entrée h ero.moveLef…" at bounding box center [1031, 230] width 345 height 164
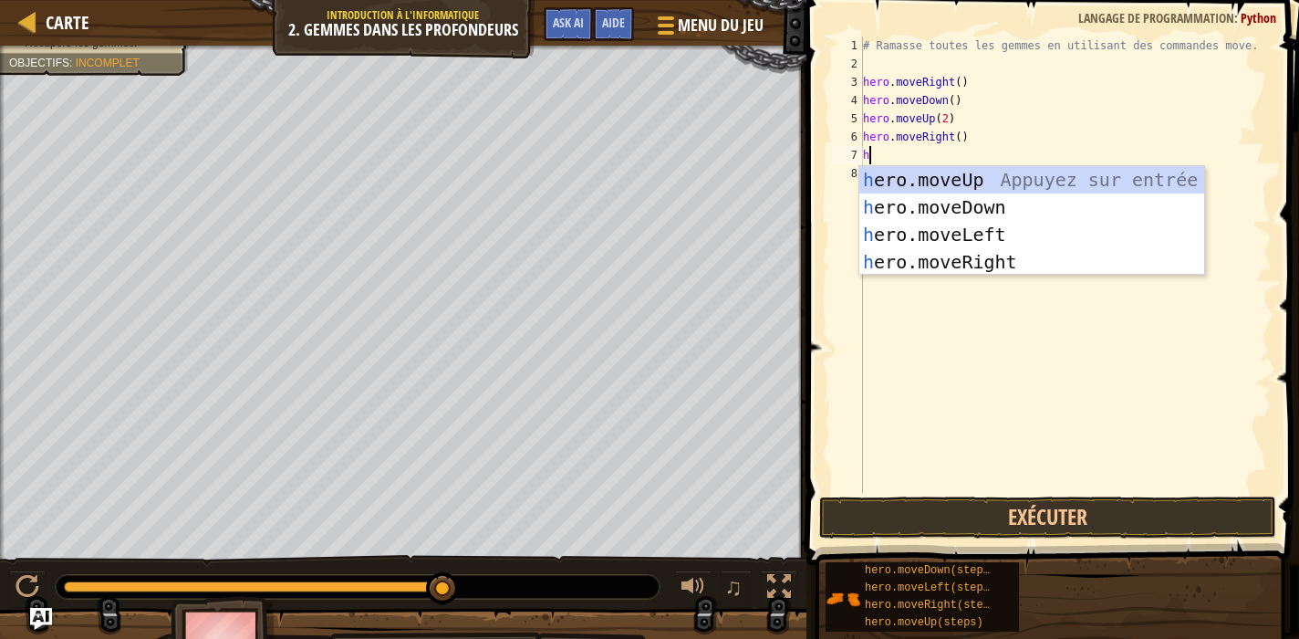
type textarea "he"
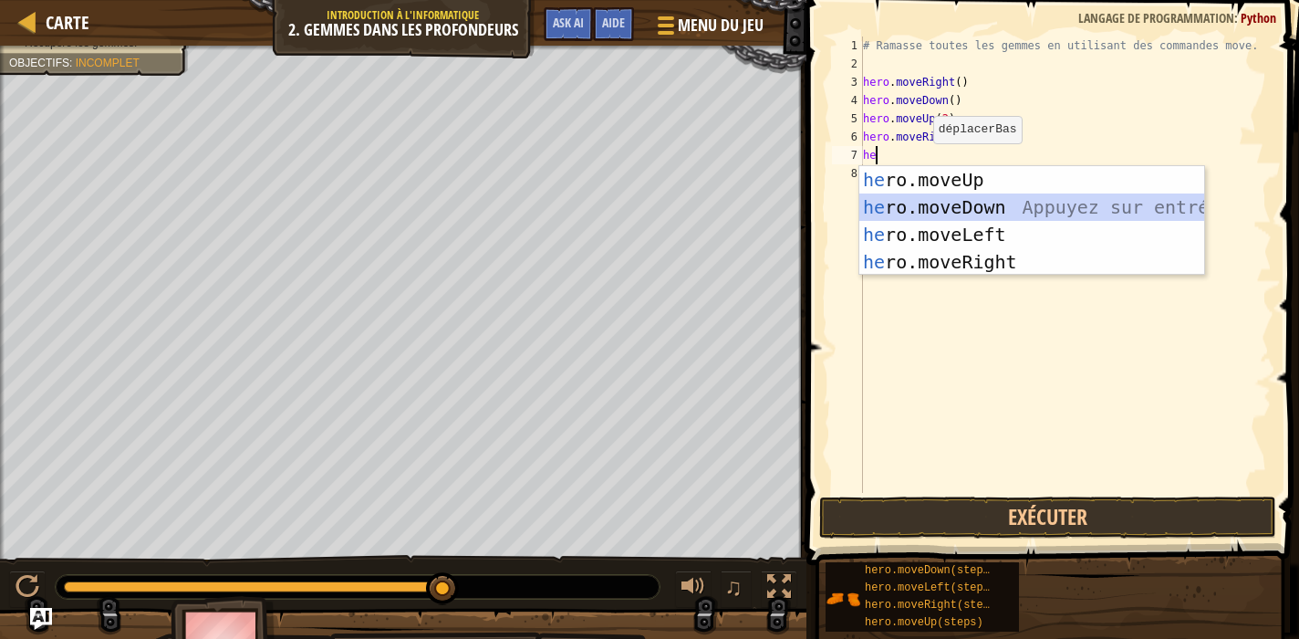
click at [937, 203] on div "he ro.moveUp Appuyez sur entrée he ro.moveDown Appuyez sur entrée he ro.moveLef…" at bounding box center [1031, 248] width 345 height 164
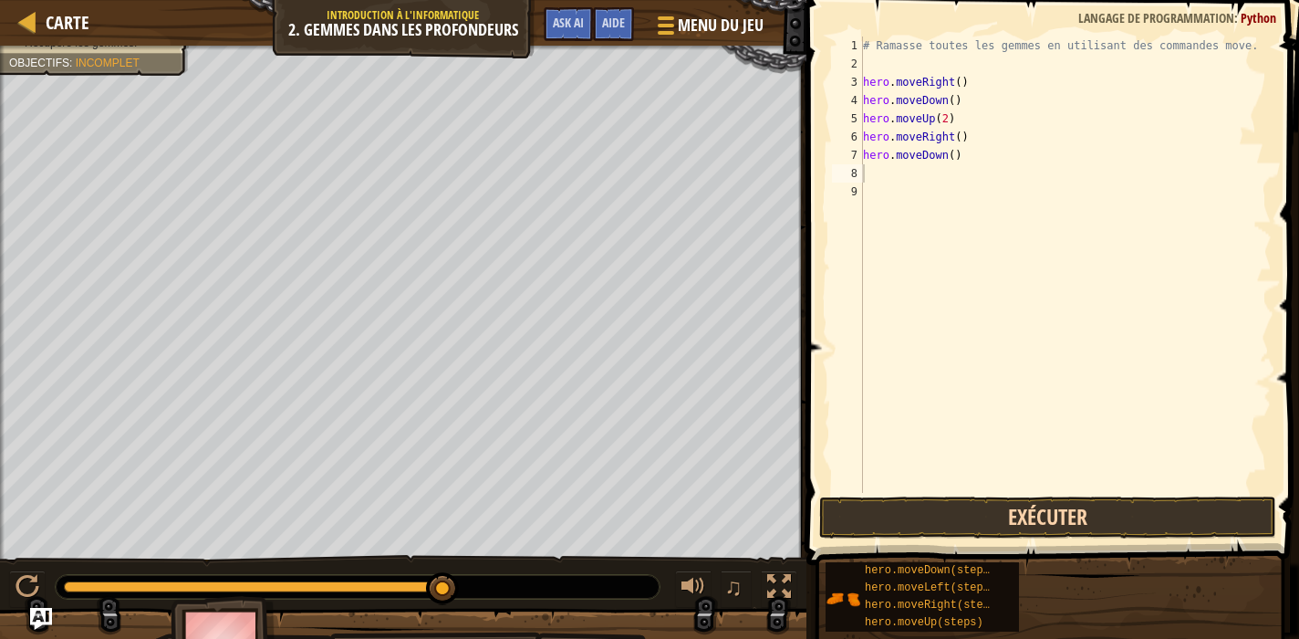
click at [992, 515] on button "Exécuter" at bounding box center [1047, 517] width 457 height 42
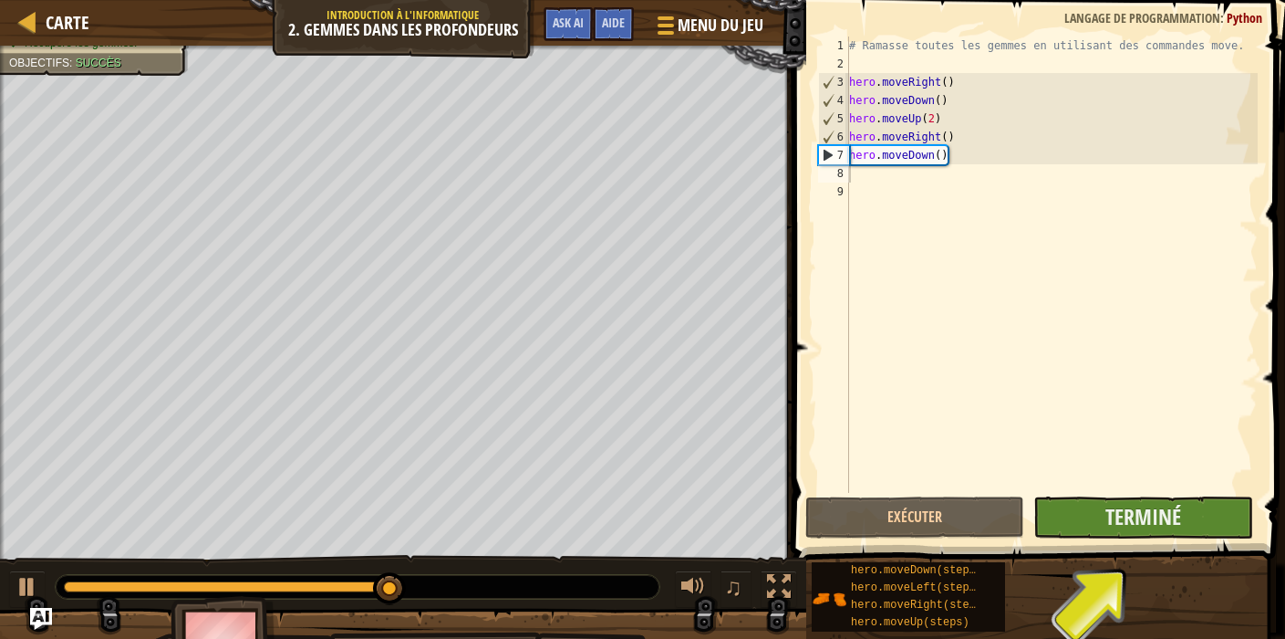
click at [1057, 516] on button "Terminé" at bounding box center [1143, 517] width 219 height 42
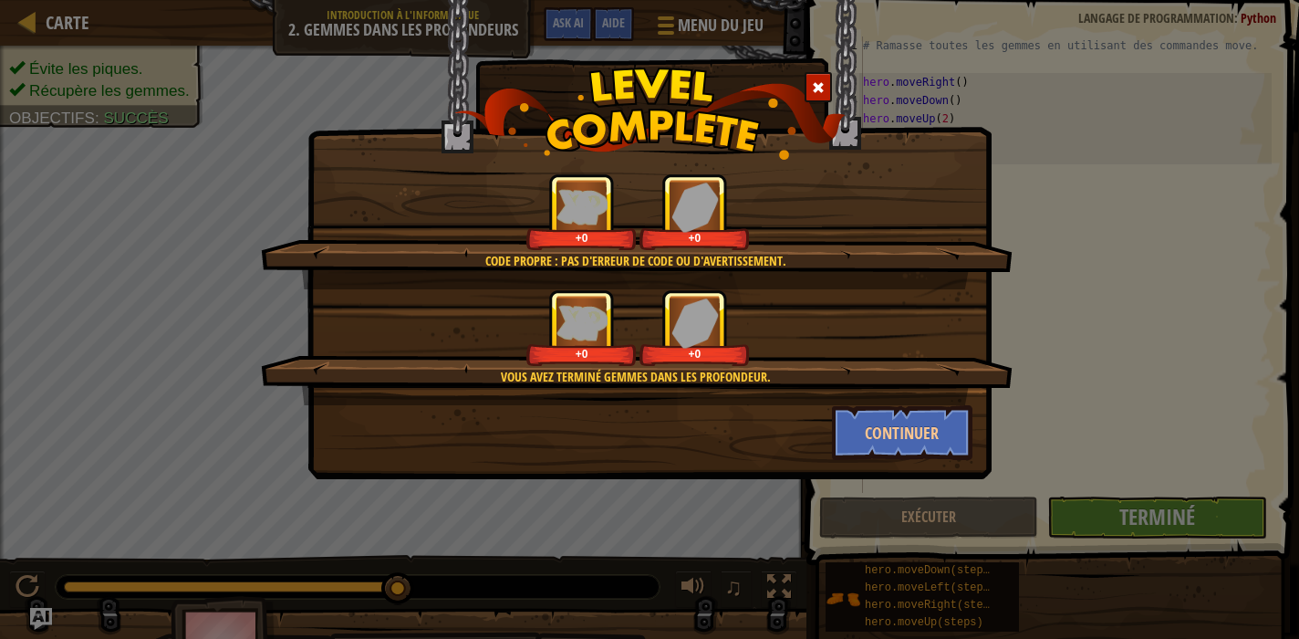
click at [875, 401] on div "Vous avez terminé Gemmes dans les profondeur. +0 +0" at bounding box center [637, 347] width 752 height 116
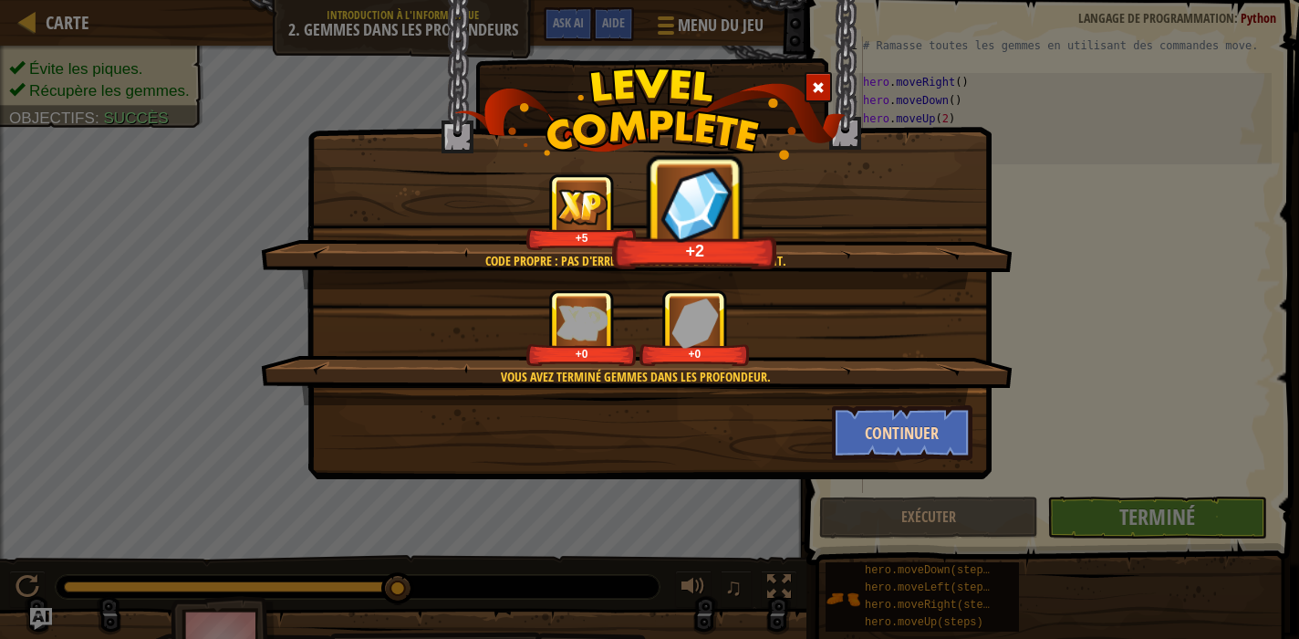
click at [877, 422] on button "Continuer" at bounding box center [902, 432] width 141 height 55
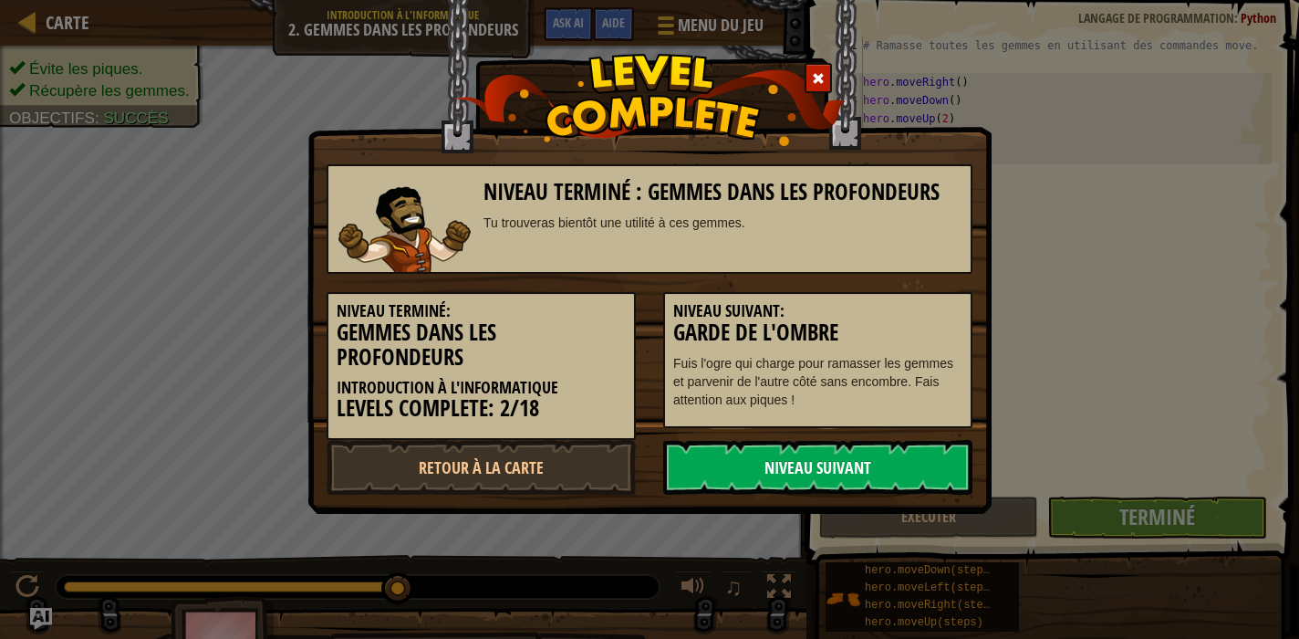
click at [852, 477] on link "Niveau Suivant" at bounding box center [817, 467] width 309 height 55
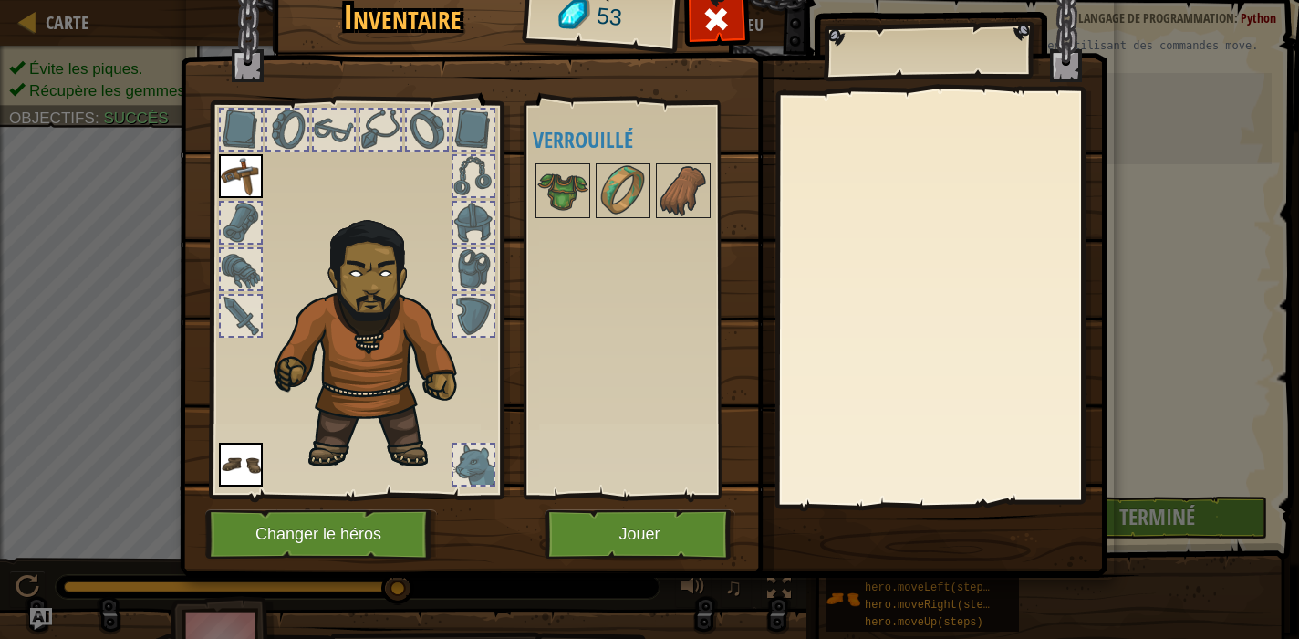
click at [606, 531] on button "Jouer" at bounding box center [640, 534] width 191 height 50
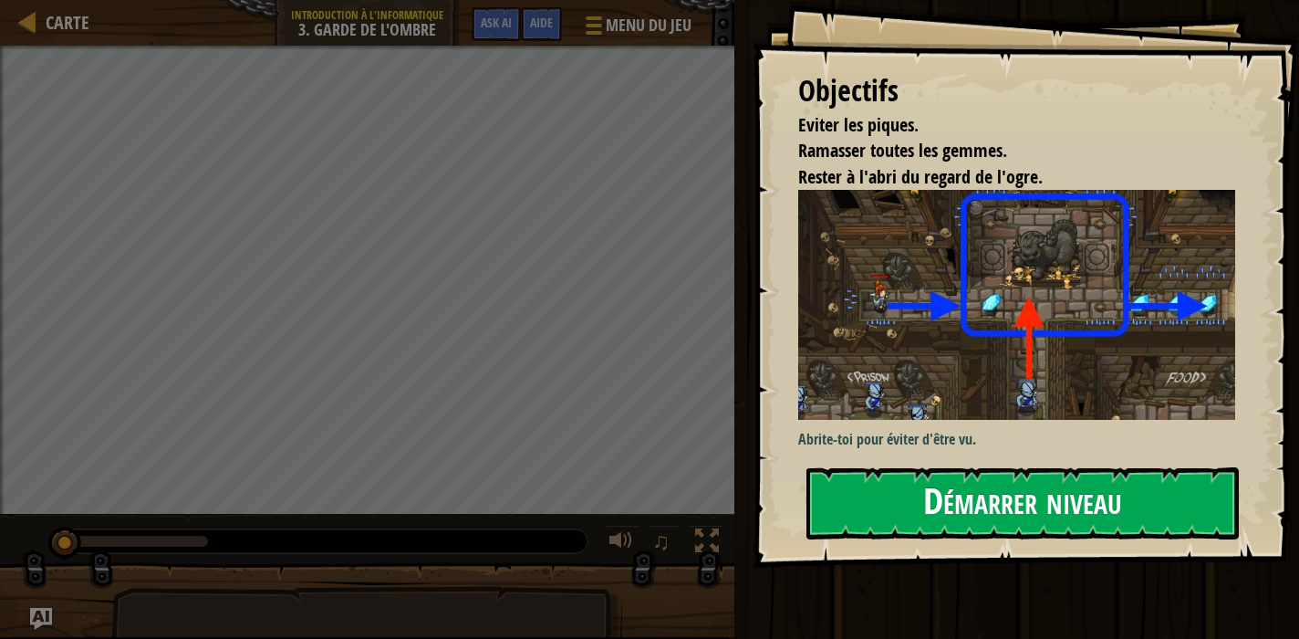
click at [944, 494] on button "Démarrer niveau" at bounding box center [1023, 503] width 432 height 72
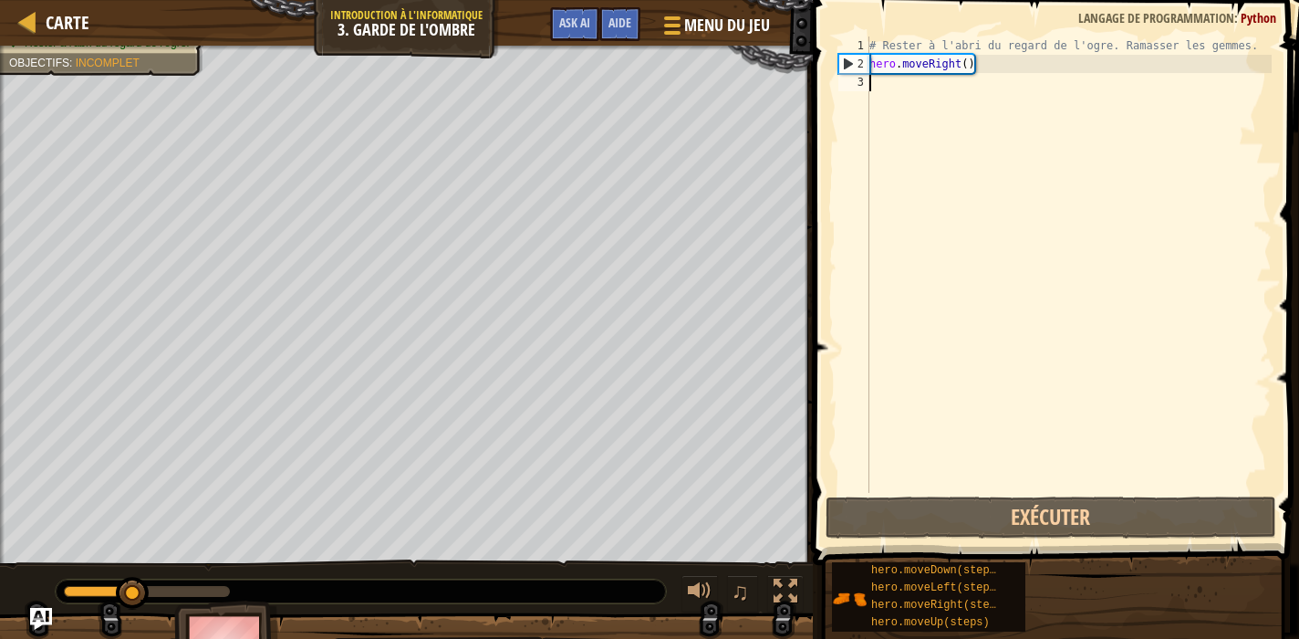
type textarea "h"
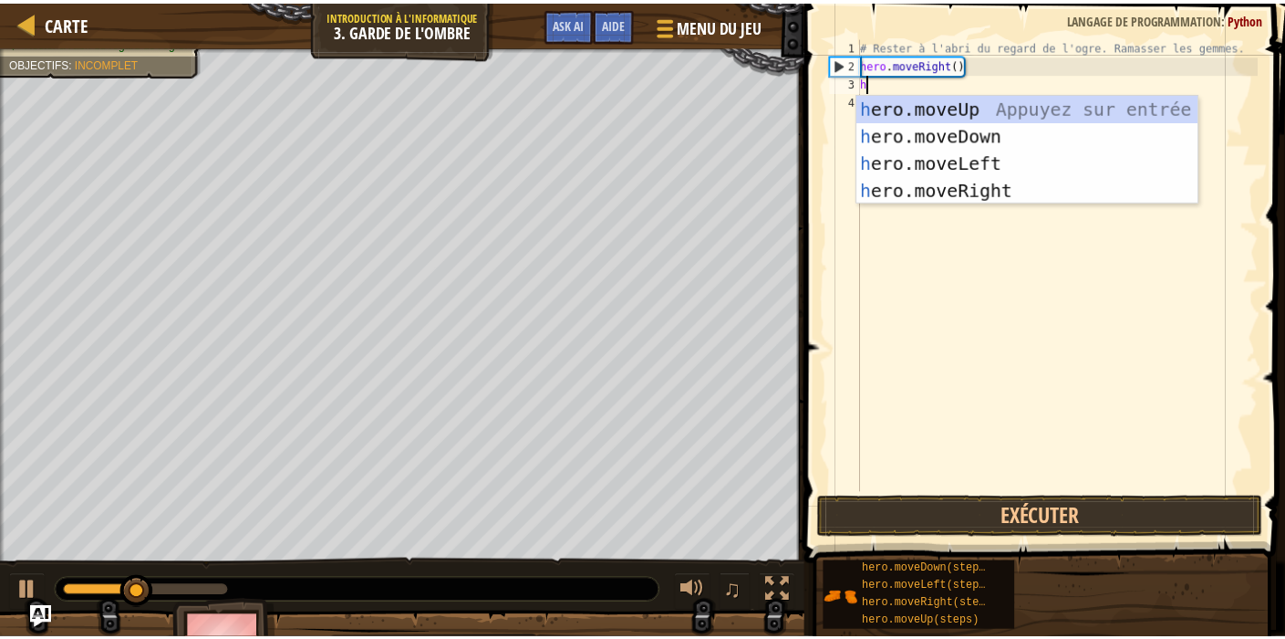
scroll to position [8, 0]
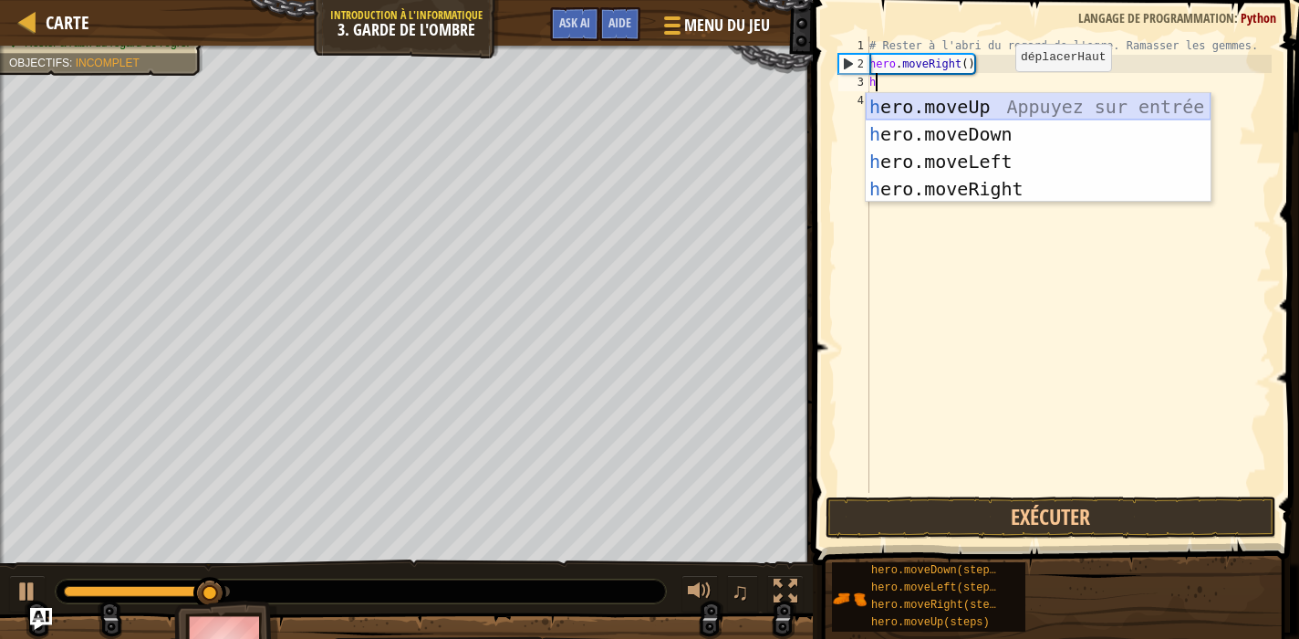
click at [998, 107] on div "h ero.moveUp Appuyez sur entrée h ero.moveDown Appuyez sur entrée h ero.moveLef…" at bounding box center [1038, 175] width 345 height 164
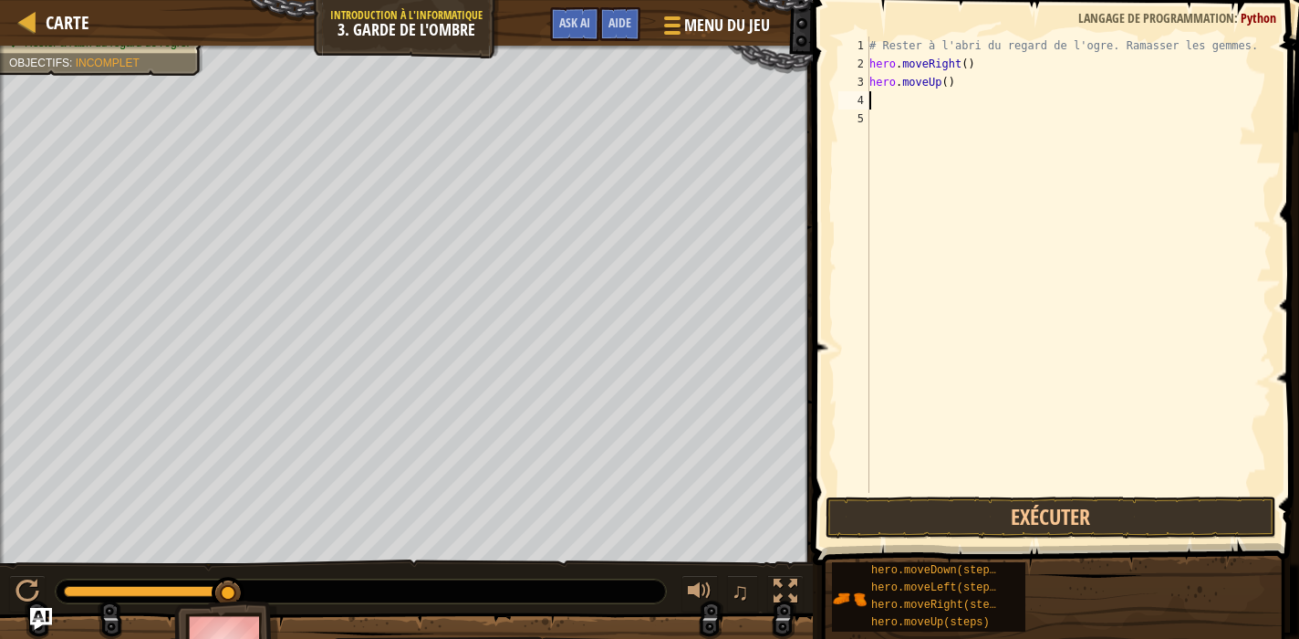
type textarea "h"
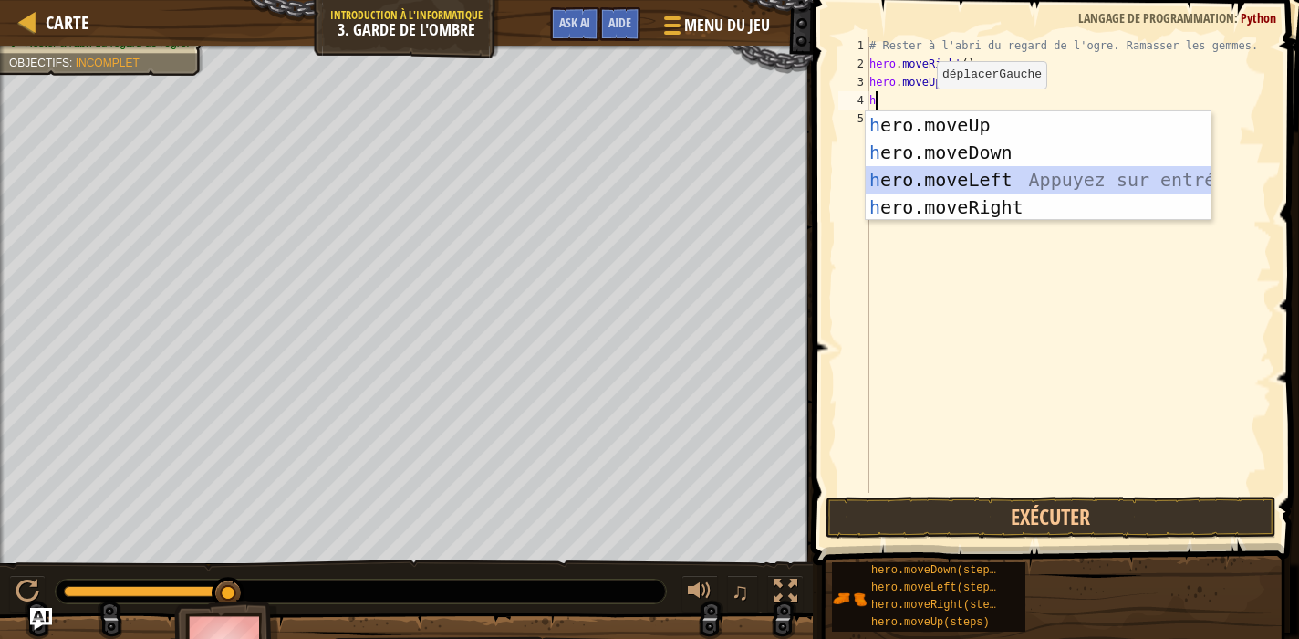
click at [979, 170] on div "h ero.moveUp Appuyez sur entrée h ero.moveDown Appuyez sur entrée h ero.moveLef…" at bounding box center [1038, 193] width 345 height 164
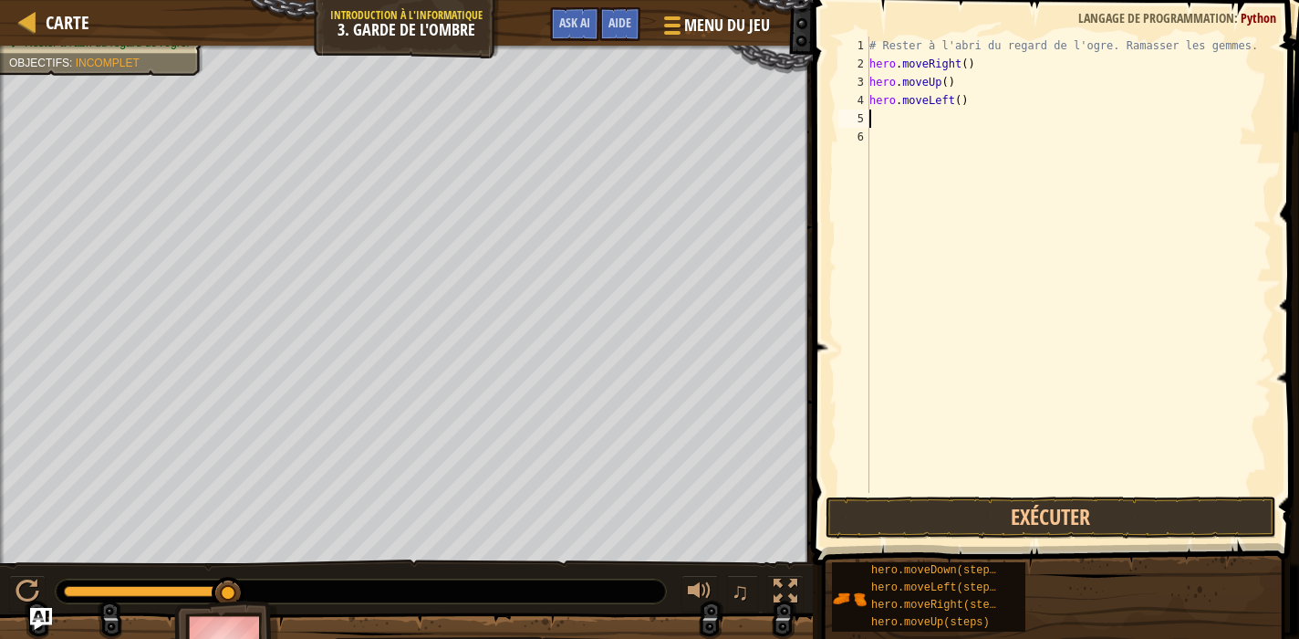
click at [977, 99] on div "# [PERSON_NAME] à l'abri du regard de l'ogre. Ramasser les gemmes. hero . moveR…" at bounding box center [1069, 282] width 406 height 493
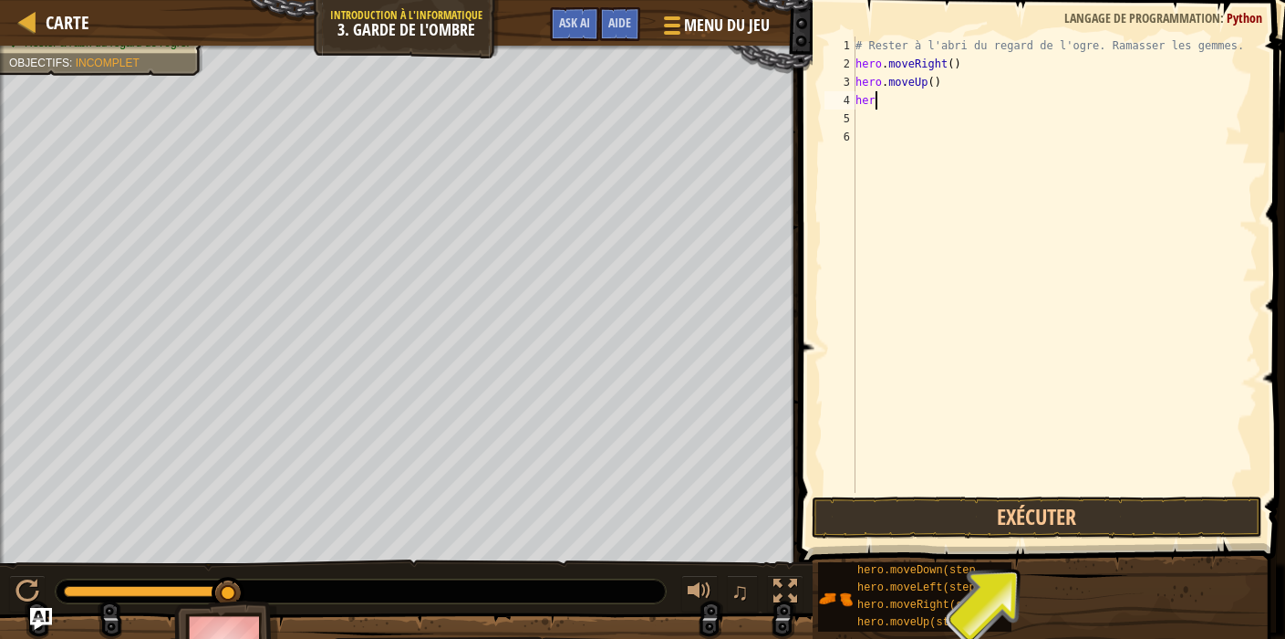
type textarea "hero"
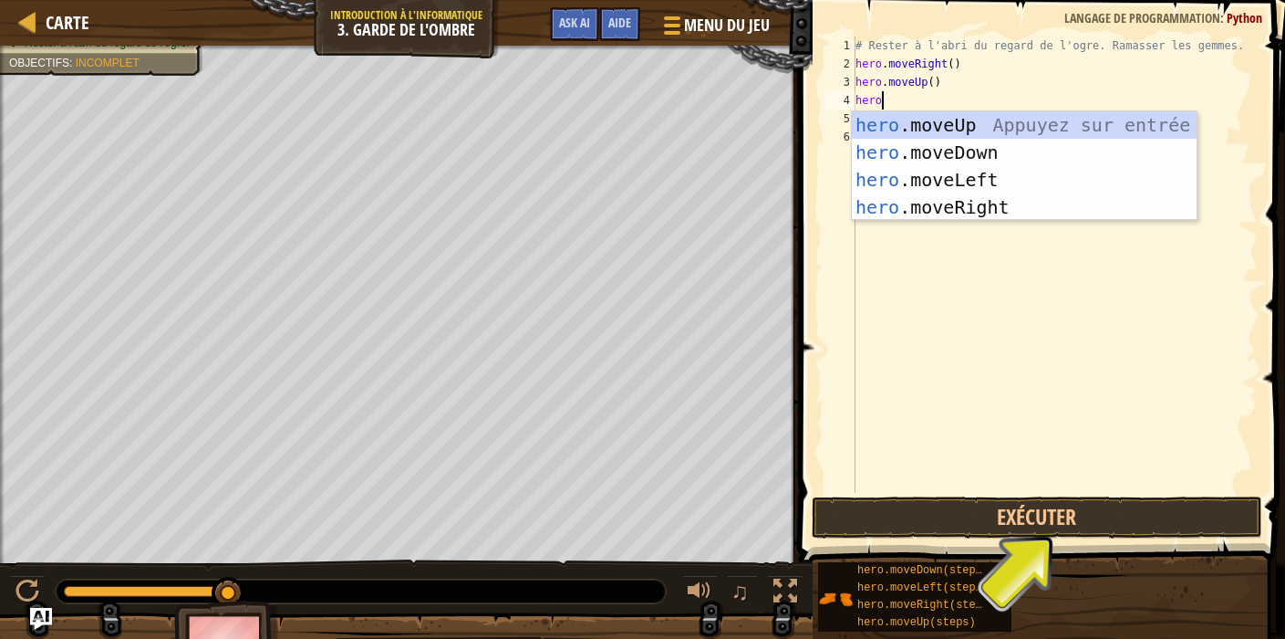
scroll to position [8, 1]
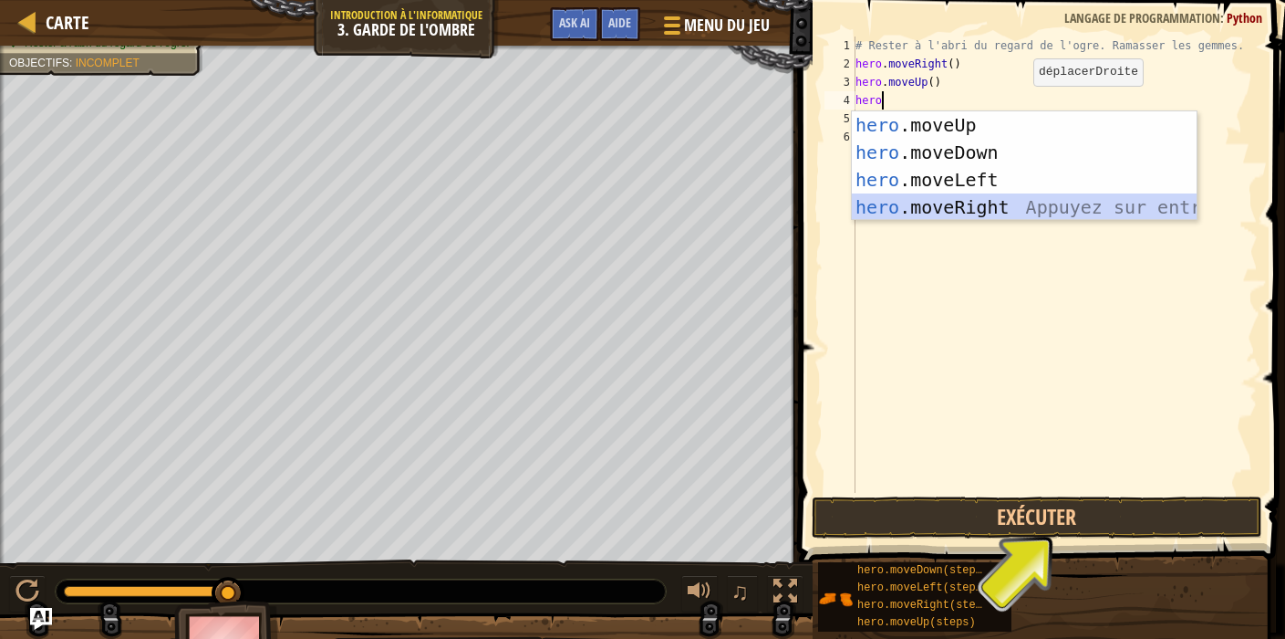
click at [1019, 203] on div "hero .moveUp Appuyez sur entrée hero .moveDown Appuyez sur entrée hero .moveLef…" at bounding box center [1024, 193] width 345 height 164
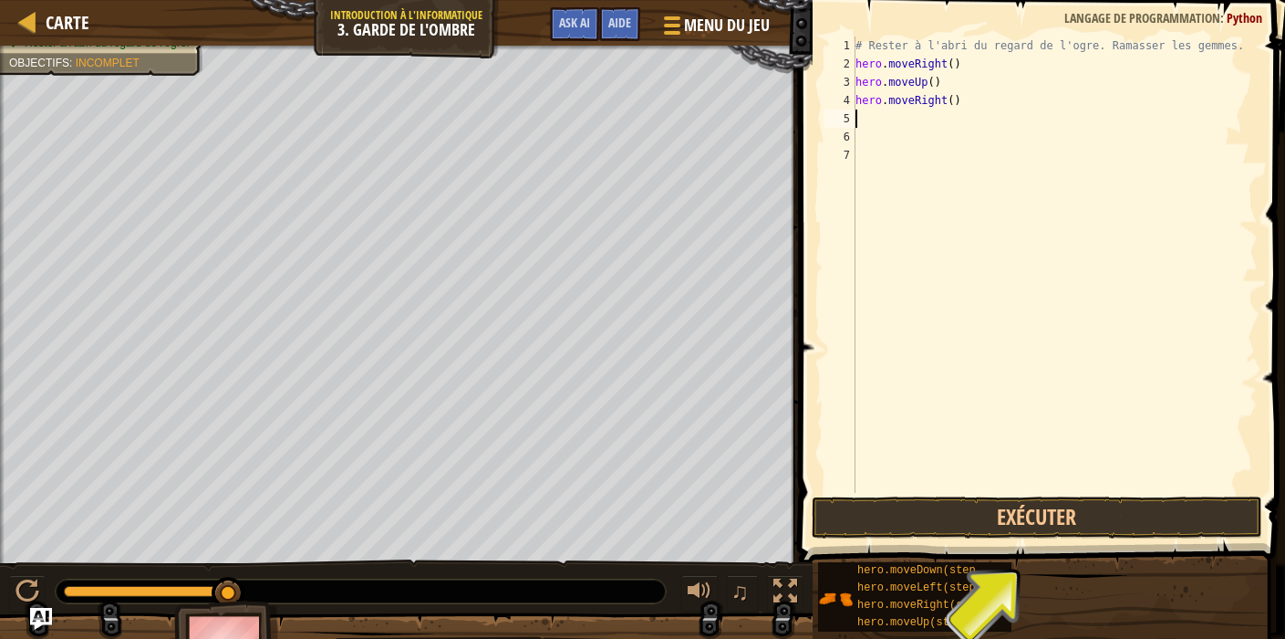
type textarea "h"
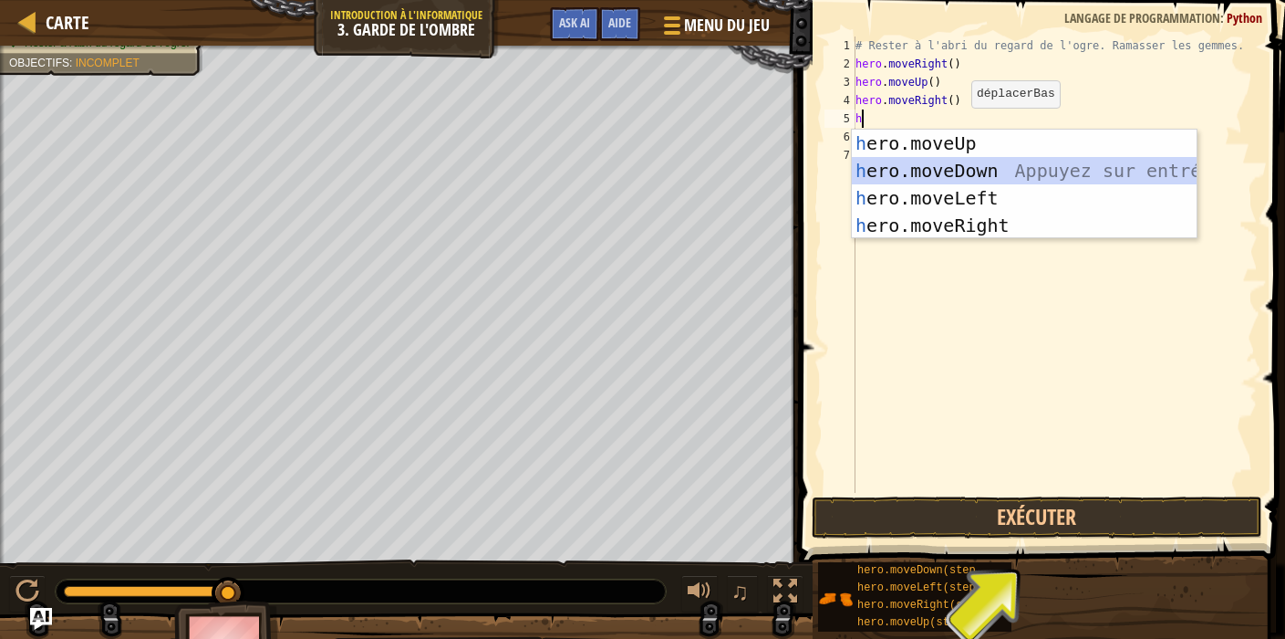
click at [963, 162] on div "h ero.moveUp Appuyez sur entrée h ero.moveDown Appuyez sur entrée h ero.moveLef…" at bounding box center [1024, 212] width 345 height 164
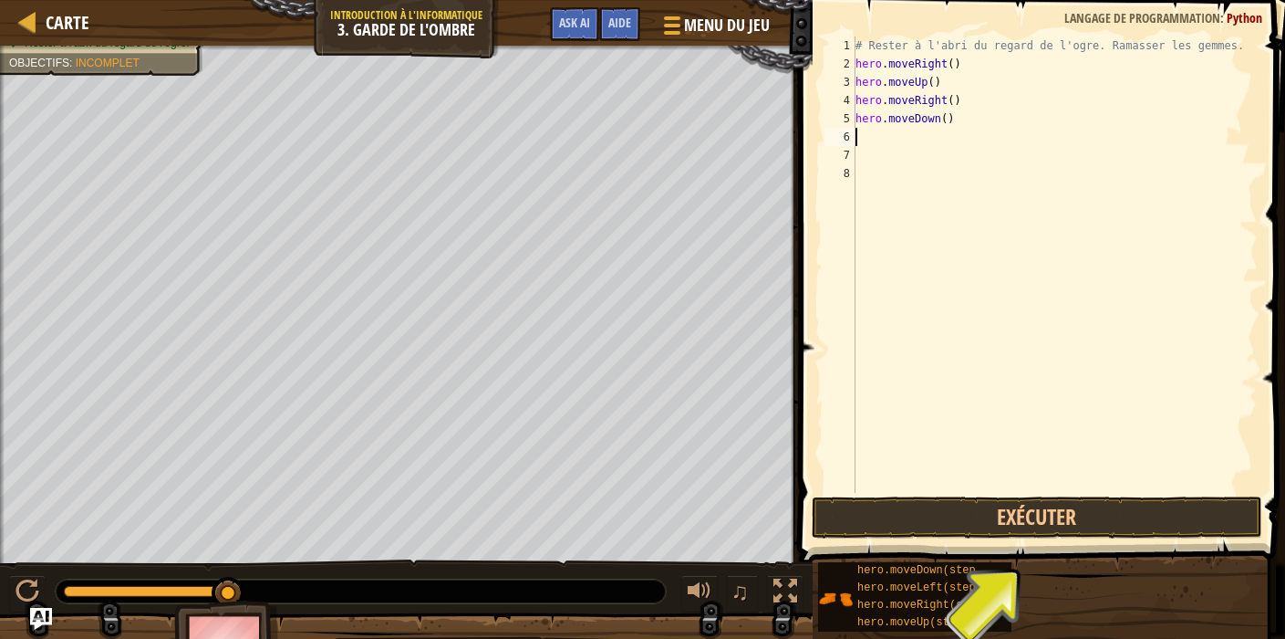
type textarea "h"
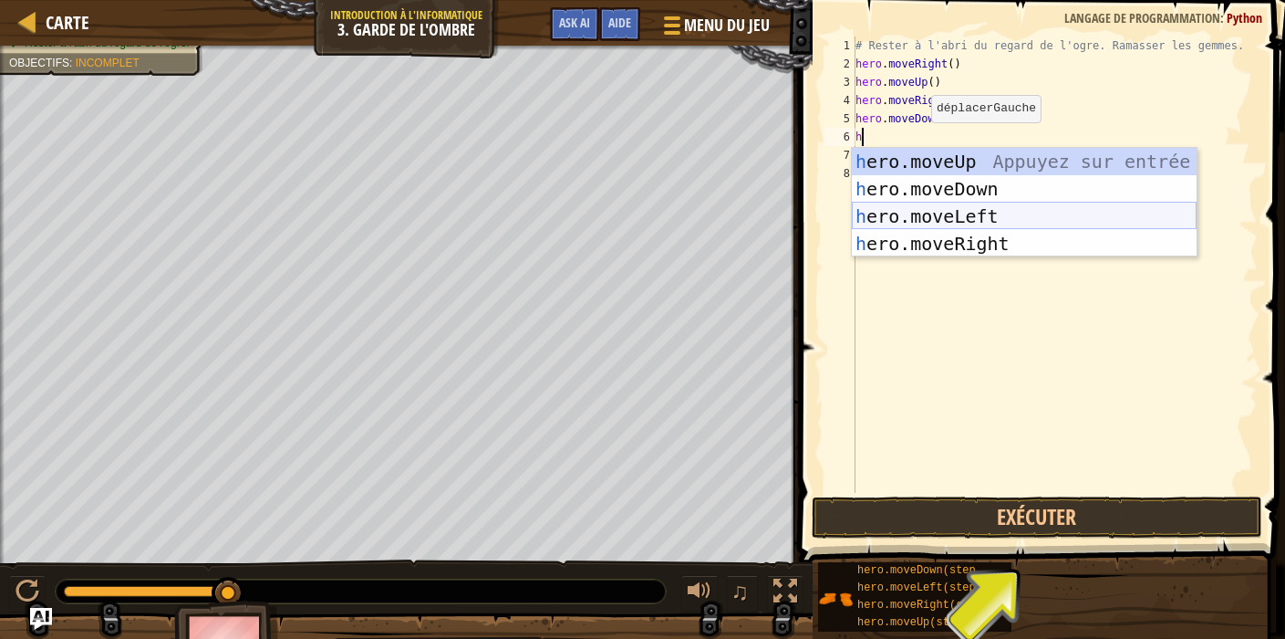
click at [1003, 217] on div "h ero.moveUp Appuyez sur entrée h ero.moveDown Appuyez sur entrée h ero.moveLef…" at bounding box center [1024, 230] width 345 height 164
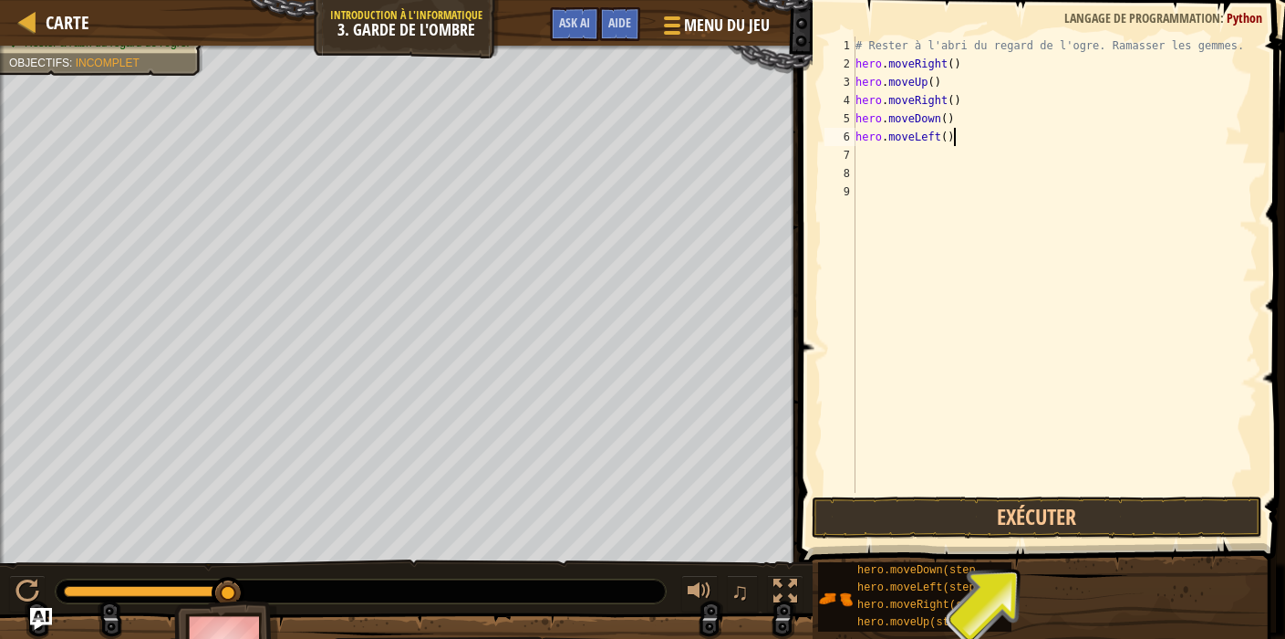
click at [956, 140] on div "# [PERSON_NAME] à l'abri du regard de l'ogre. Ramasser les gemmes. hero . moveR…" at bounding box center [1055, 282] width 406 height 493
type textarea "hero.mover"
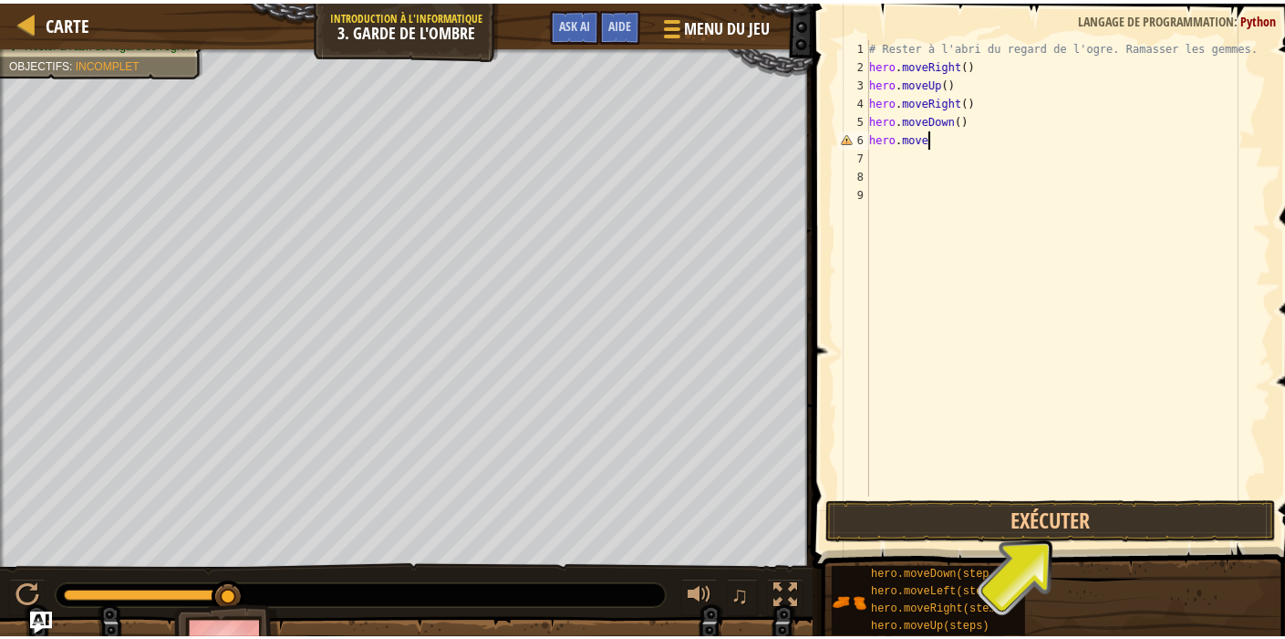
scroll to position [8, 5]
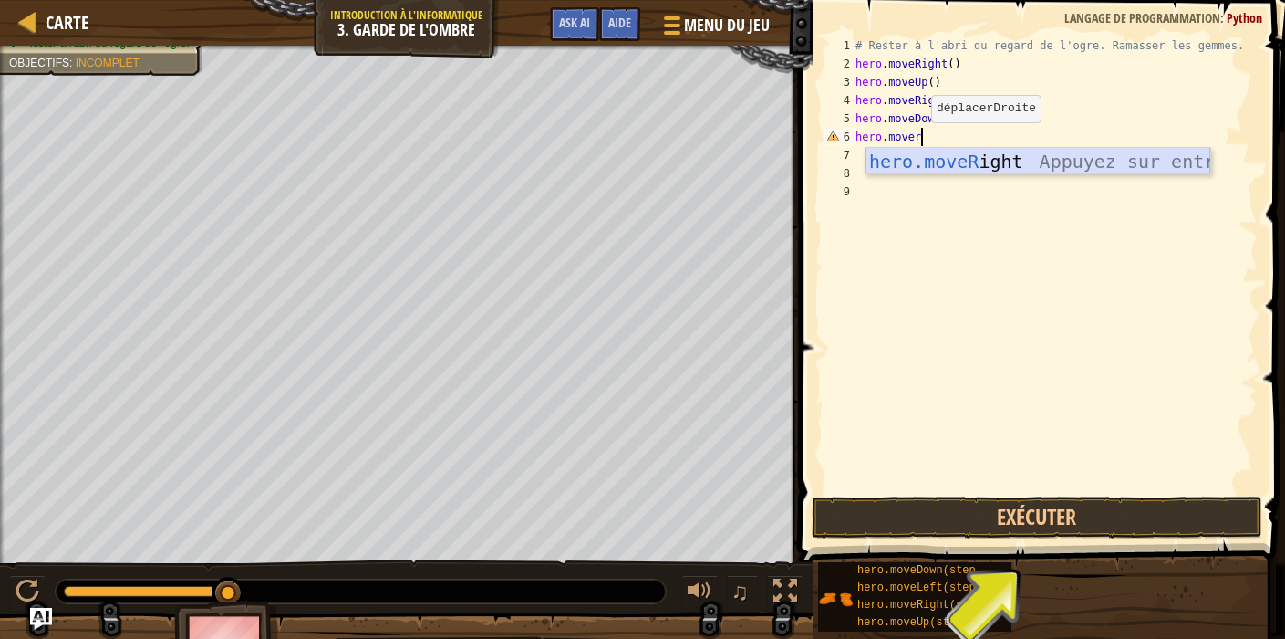
click at [990, 169] on div "hero.moveR ight Appuyez sur entrée" at bounding box center [1038, 189] width 345 height 82
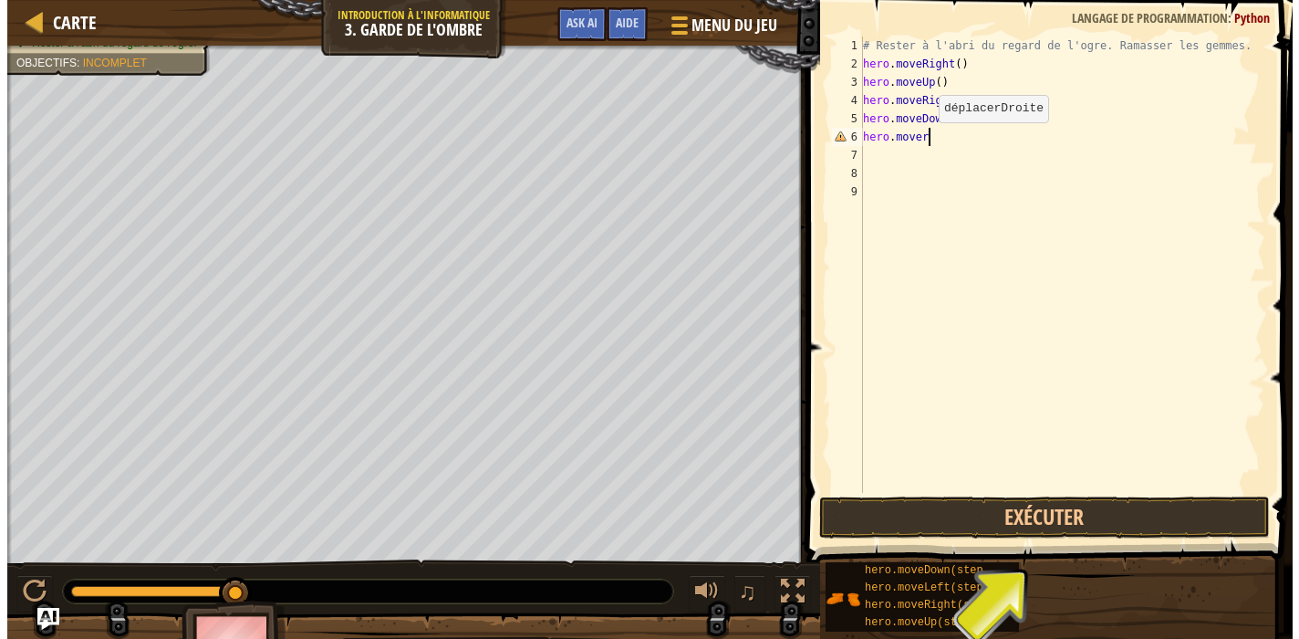
scroll to position [8, 0]
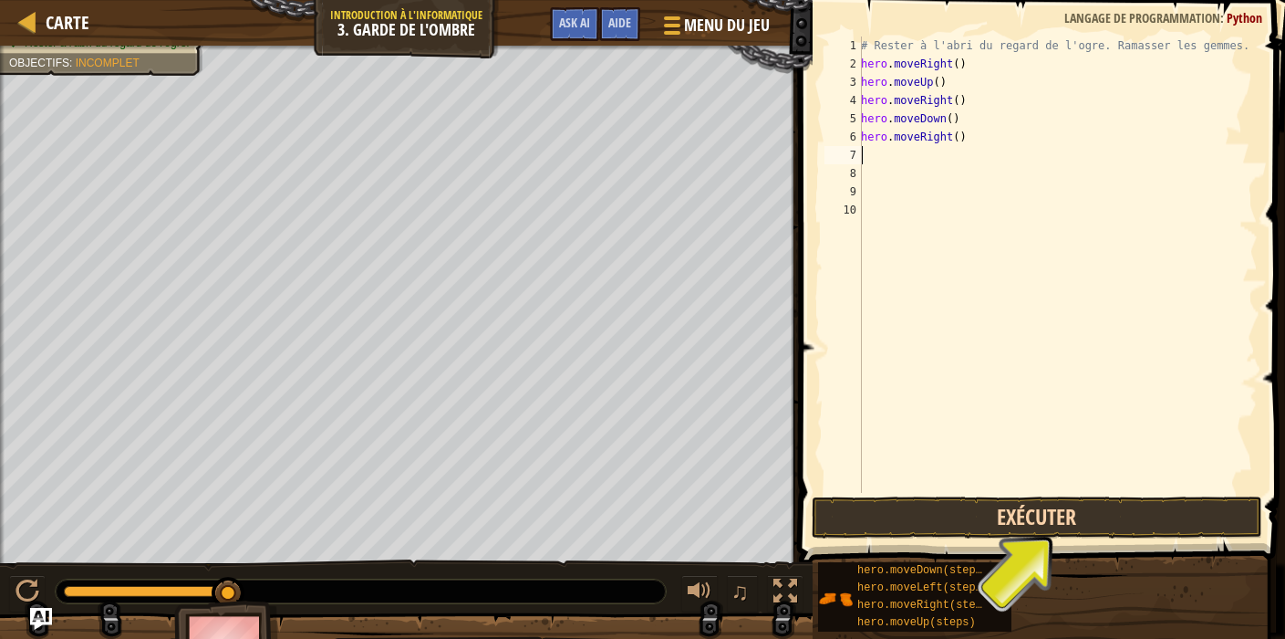
click at [956, 521] on button "Exécuter" at bounding box center [1037, 517] width 451 height 42
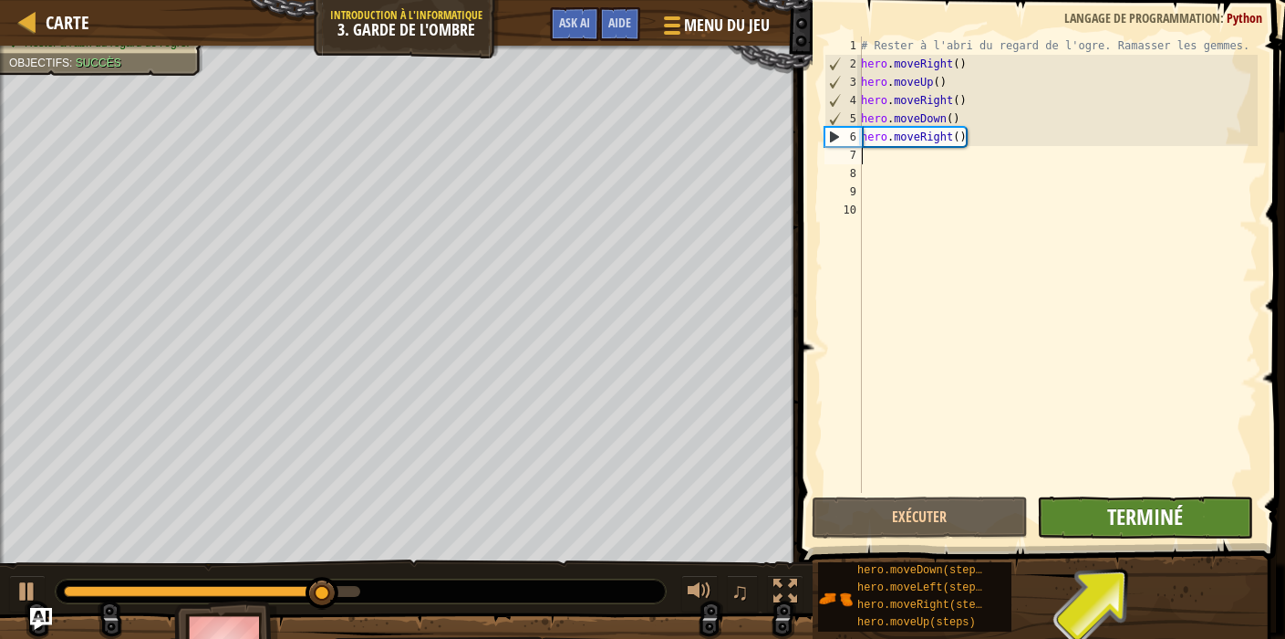
click at [1150, 517] on span "Terminé" at bounding box center [1146, 516] width 76 height 29
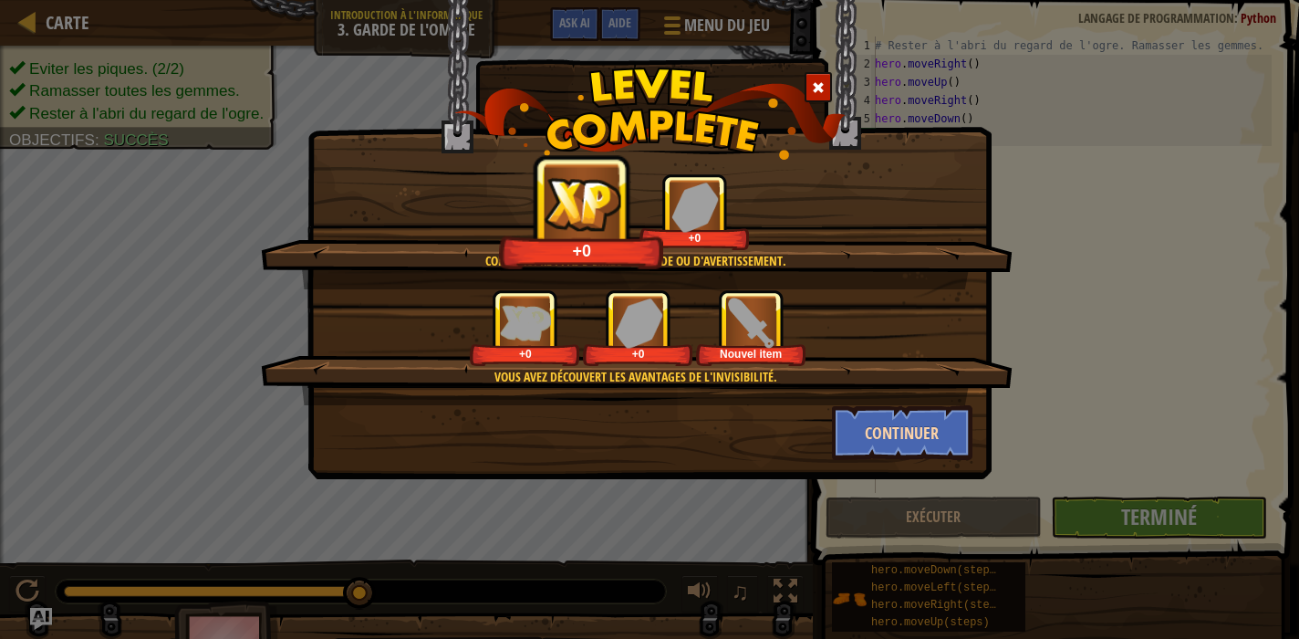
click at [910, 434] on button "Continuer" at bounding box center [902, 432] width 141 height 55
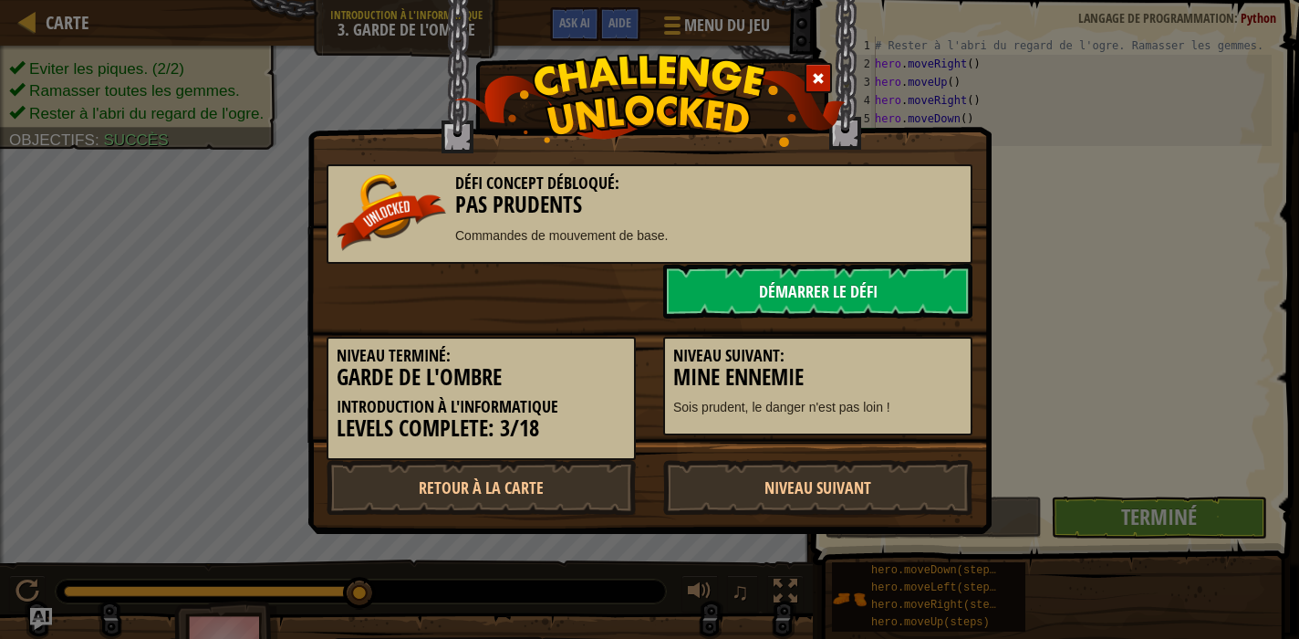
click at [726, 273] on link "Démarrer le Défi" at bounding box center [817, 291] width 309 height 55
